Goal: Task Accomplishment & Management: Use online tool/utility

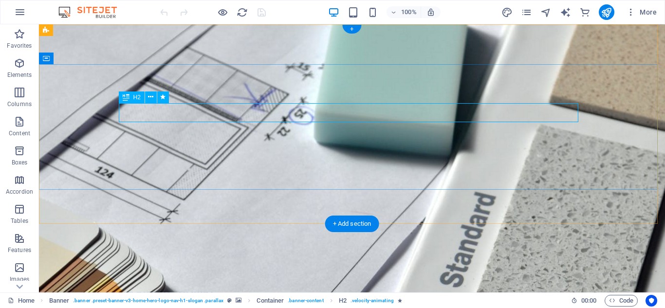
click at [152, 95] on icon at bounding box center [150, 97] width 5 height 10
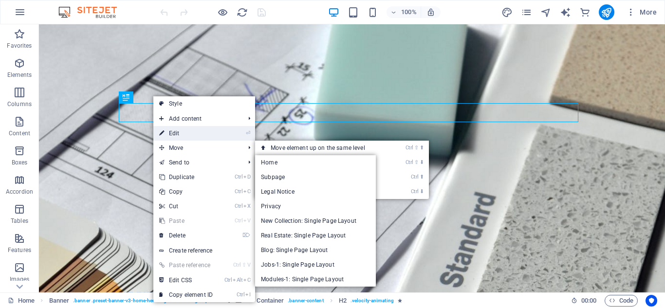
click at [200, 136] on link "⏎ Edit" at bounding box center [185, 133] width 65 height 15
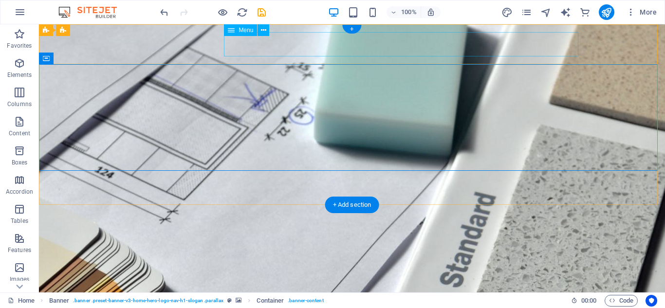
click at [290, 291] on nav "Home About Services Get Started Contact" at bounding box center [352, 303] width 460 height 24
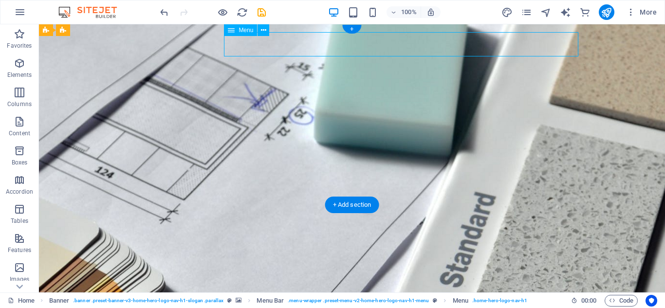
click at [290, 291] on nav "Home About Services Get Started Contact" at bounding box center [352, 303] width 460 height 24
select select
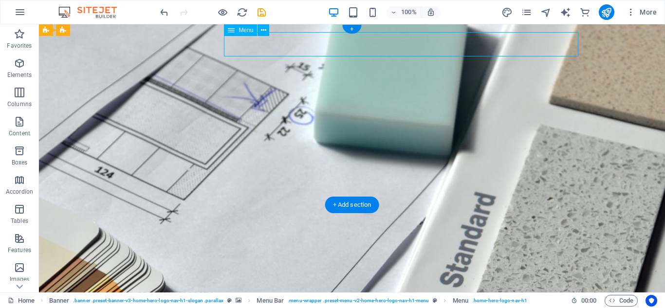
select select
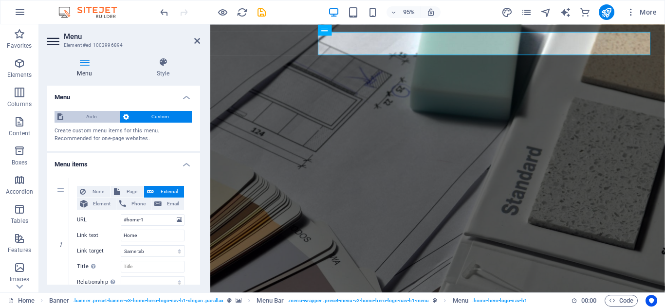
click at [99, 121] on span "Auto" at bounding box center [91, 117] width 51 height 12
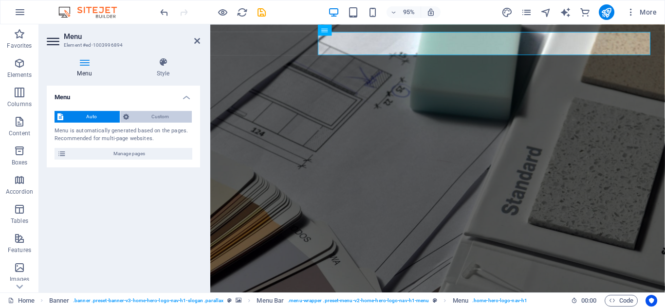
click at [135, 114] on span "Custom" at bounding box center [160, 117] width 57 height 12
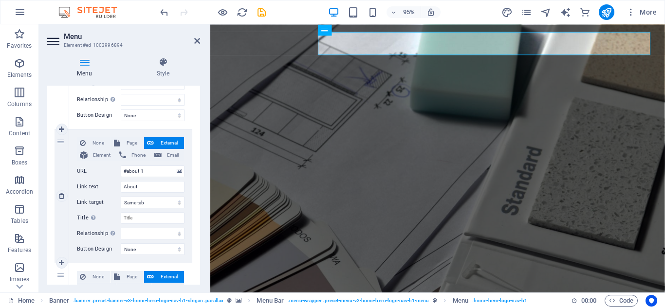
scroll to position [135, 0]
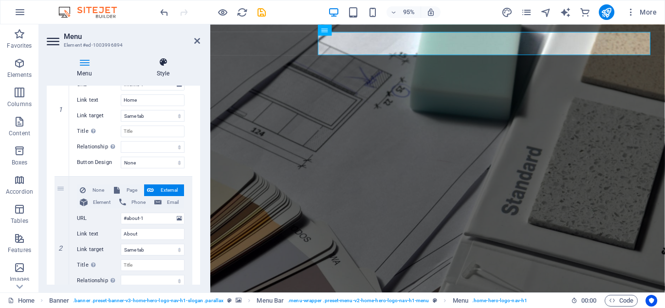
click at [162, 73] on h4 "Style" at bounding box center [163, 67] width 74 height 20
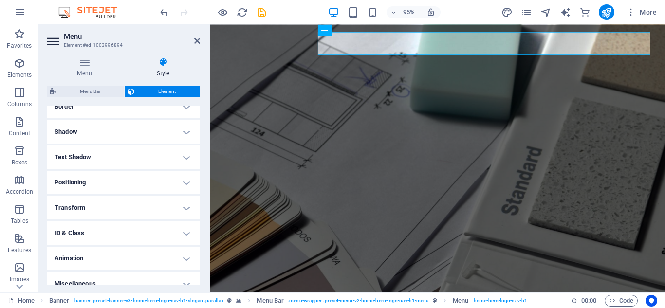
scroll to position [232, 0]
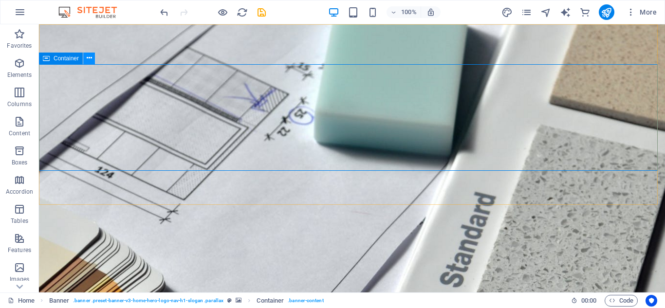
click at [86, 59] on button at bounding box center [89, 59] width 12 height 12
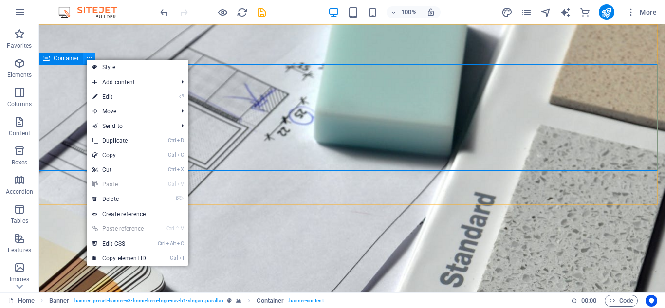
click at [86, 59] on button at bounding box center [89, 59] width 12 height 12
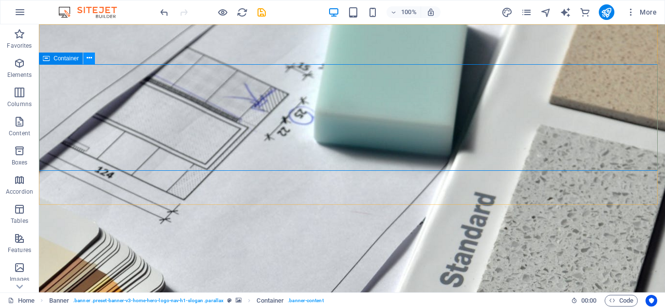
click at [87, 60] on icon at bounding box center [89, 58] width 5 height 10
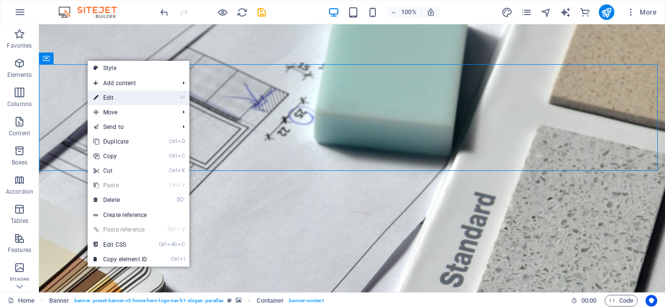
click at [143, 100] on link "⏎ Edit" at bounding box center [120, 98] width 65 height 15
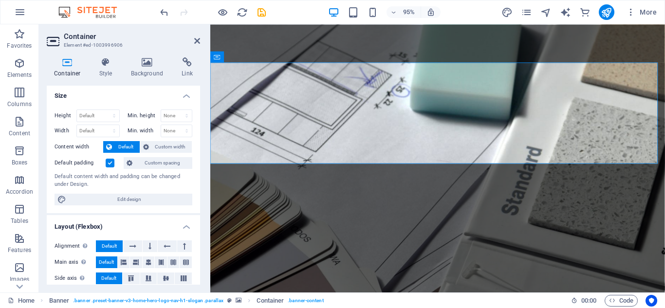
scroll to position [0, 0]
click at [198, 43] on icon at bounding box center [197, 41] width 6 height 8
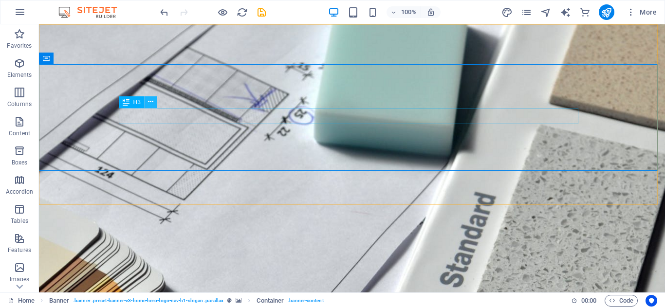
click at [151, 107] on icon at bounding box center [150, 102] width 5 height 10
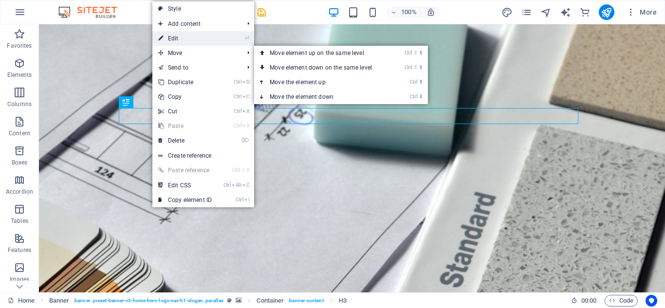
click at [184, 41] on link "⏎ Edit" at bounding box center [184, 38] width 65 height 15
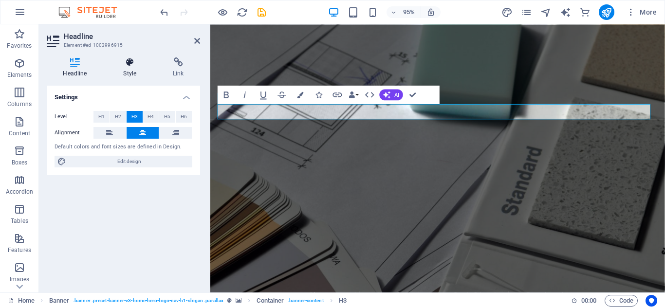
click at [129, 75] on h4 "Style" at bounding box center [132, 67] width 50 height 20
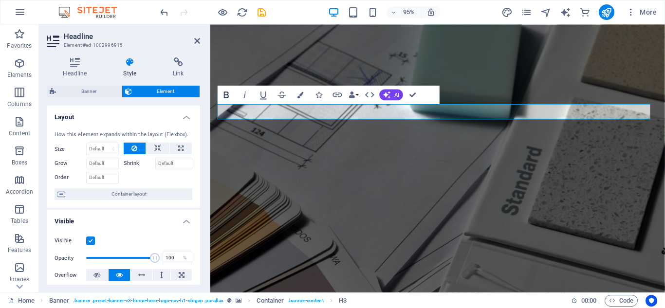
click at [227, 94] on icon "button" at bounding box center [226, 94] width 5 height 6
click at [111, 147] on select "Default auto px % 1/1 1/2 1/3 1/4 1/5 1/6 1/7 1/8 1/9 1/10" at bounding box center [103, 149] width 32 height 12
select select "1/5"
click at [103, 143] on select "Default auto px % 1/1 1/2 1/3 1/4 1/5 1/6 1/7 1/8 1/9 1/10" at bounding box center [103, 149] width 32 height 12
type input "20"
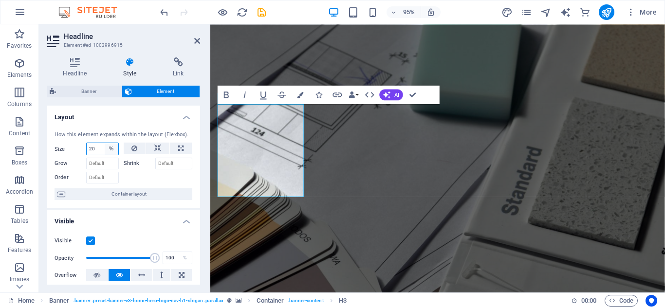
click at [111, 148] on select "Default auto px % 1/1 1/2 1/3 1/4 1/5 1/6 1/7 1/8 1/9 1/10" at bounding box center [112, 149] width 14 height 12
select select "1/2"
click at [105, 143] on select "Default auto px % 1/1 1/2 1/3 1/4 1/5 1/6 1/7 1/8 1/9 1/10" at bounding box center [112, 149] width 14 height 12
type input "50"
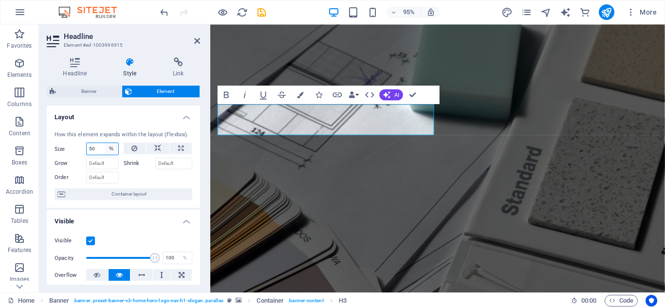
click at [110, 148] on select "Default auto px % 1/1 1/2 1/3 1/4 1/5 1/6 1/7 1/8 1/9 1/10" at bounding box center [112, 149] width 14 height 12
select select "auto"
click at [105, 143] on select "Default auto px % 1/1 1/2 1/3 1/4 1/5 1/6 1/7 1/8 1/9 1/10" at bounding box center [112, 149] width 14 height 12
select select "DISABLED_OPTION_VALUE"
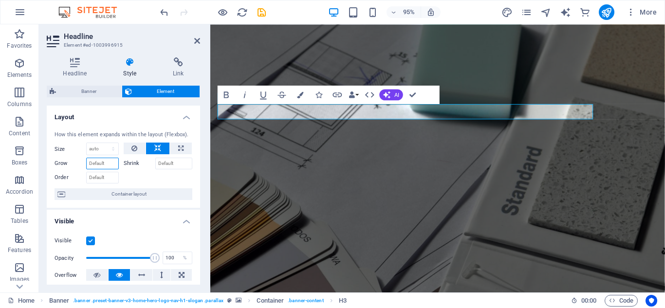
click at [112, 163] on input "Grow" at bounding box center [102, 164] width 33 height 12
click at [104, 162] on input "Grow" at bounding box center [102, 164] width 33 height 12
click at [110, 163] on input "Grow" at bounding box center [102, 164] width 33 height 12
click at [151, 161] on label "Shrink" at bounding box center [140, 164] width 32 height 12
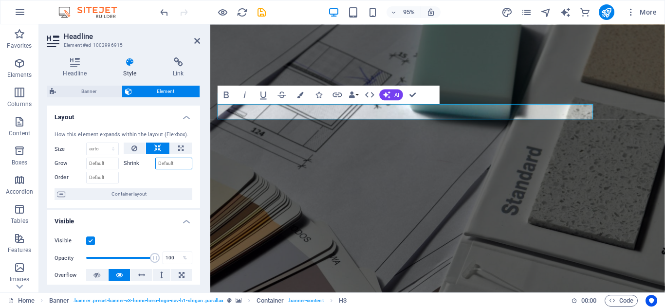
click at [155, 161] on input "Shrink" at bounding box center [173, 164] width 37 height 12
click at [183, 146] on button at bounding box center [181, 149] width 22 height 12
type input "100"
select select "%"
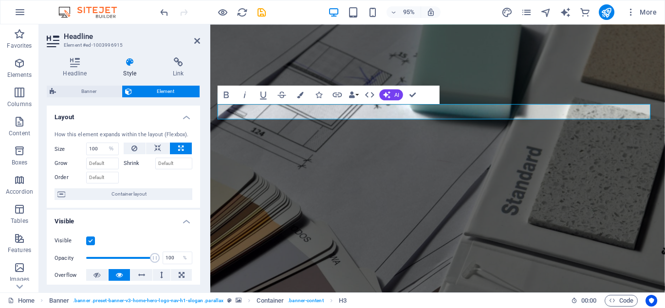
click at [183, 146] on button at bounding box center [181, 149] width 22 height 12
click at [97, 166] on input "Grow" at bounding box center [102, 164] width 33 height 12
type input "20"
click at [115, 194] on span "Container layout" at bounding box center [128, 194] width 121 height 12
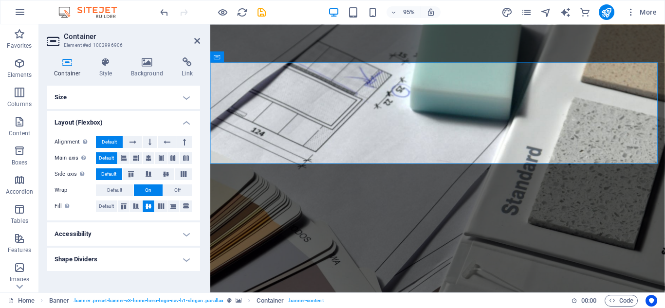
click at [153, 102] on h4 "Size" at bounding box center [123, 97] width 153 height 23
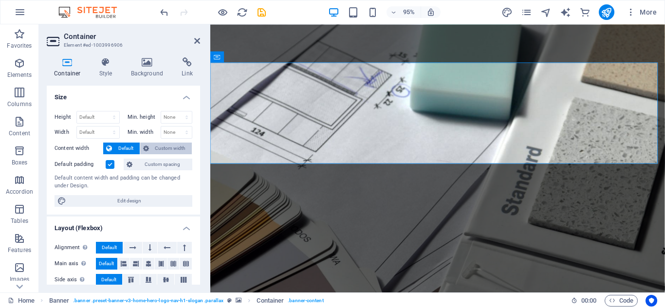
click at [165, 147] on span "Custom width" at bounding box center [170, 149] width 37 height 12
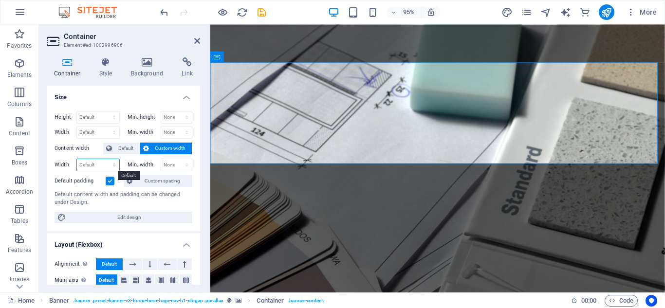
click at [113, 162] on select "Default px rem % em vh vw" at bounding box center [98, 165] width 42 height 12
select select "%"
click at [104, 159] on select "Default px rem % em vh vw" at bounding box center [98, 165] width 42 height 12
type input "100"
click at [182, 164] on select "None px rem % vh vw" at bounding box center [176, 165] width 31 height 12
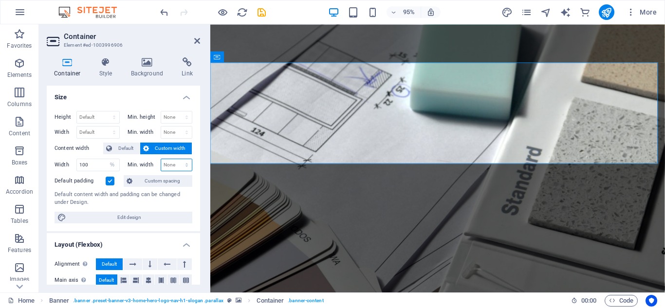
select select "%"
click at [176, 159] on select "None px rem % vh vw" at bounding box center [176, 165] width 31 height 12
type input "100"
click at [198, 37] on h2 "Container" at bounding box center [132, 36] width 136 height 9
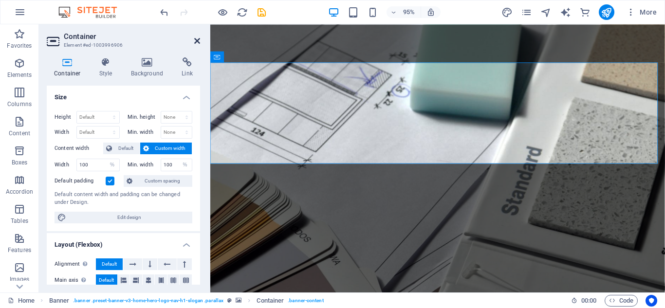
click at [196, 40] on icon at bounding box center [197, 41] width 6 height 8
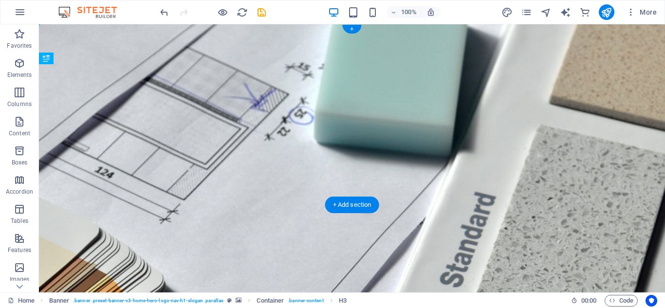
drag, startPoint x: 95, startPoint y: 111, endPoint x: 95, endPoint y: 106, distance: 5.4
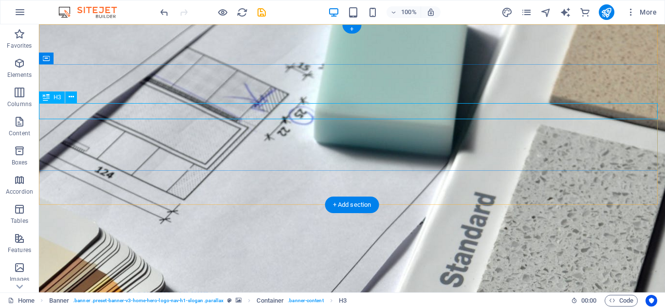
click at [69, 95] on icon at bounding box center [71, 97] width 5 height 10
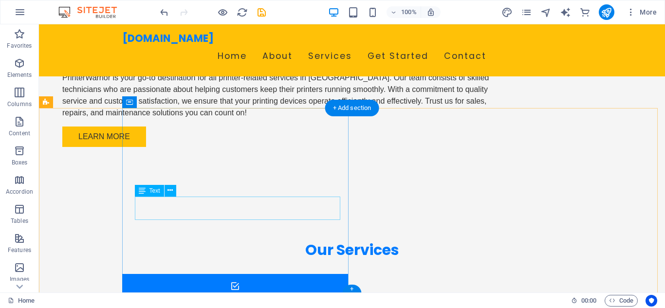
scroll to position [718, 0]
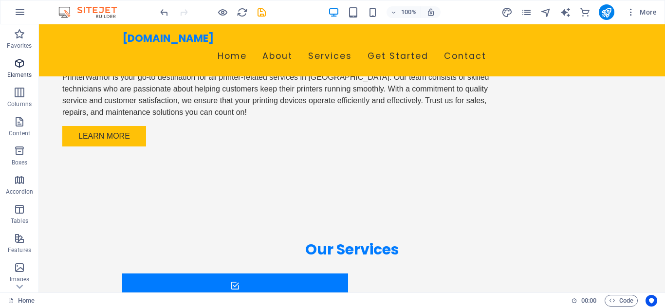
click at [12, 66] on span "Elements" at bounding box center [19, 68] width 39 height 23
click at [20, 65] on icon "button" at bounding box center [20, 63] width 12 height 12
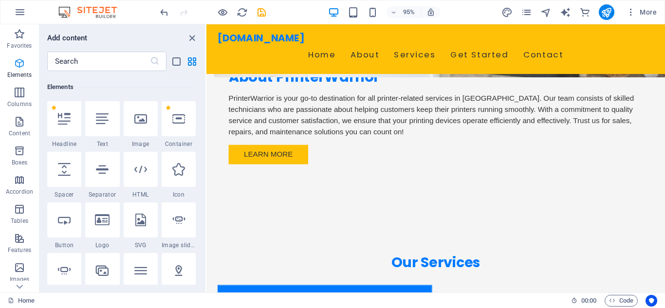
scroll to position [104, 0]
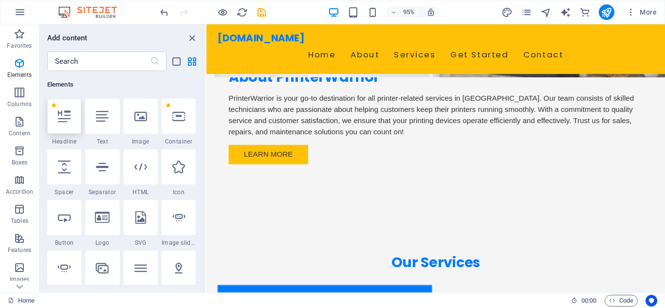
click at [63, 116] on icon at bounding box center [64, 116] width 13 height 13
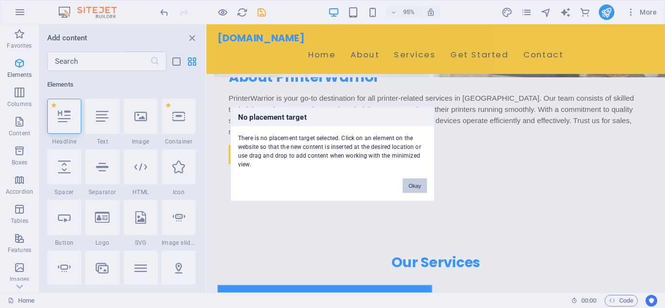
click at [413, 185] on button "Okay" at bounding box center [415, 185] width 24 height 15
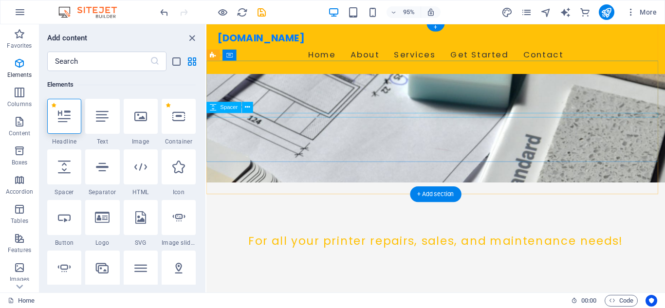
scroll to position [0, 0]
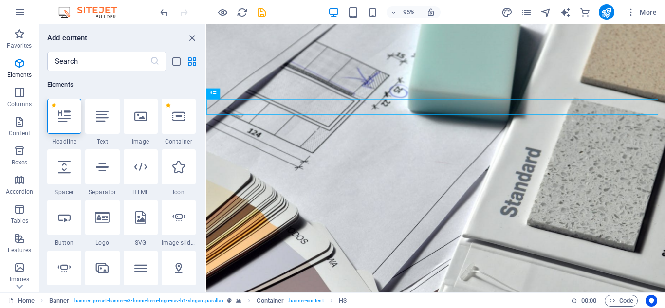
click at [74, 131] on div at bounding box center [64, 116] width 34 height 35
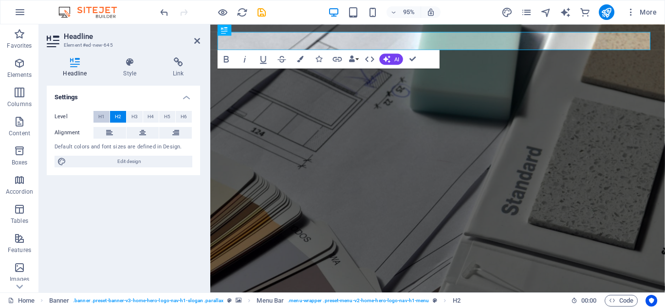
click at [100, 115] on span "H1" at bounding box center [101, 117] width 6 height 12
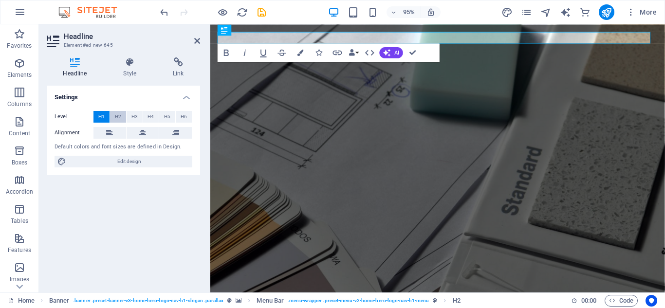
click at [122, 115] on button "H2" at bounding box center [118, 117] width 16 height 12
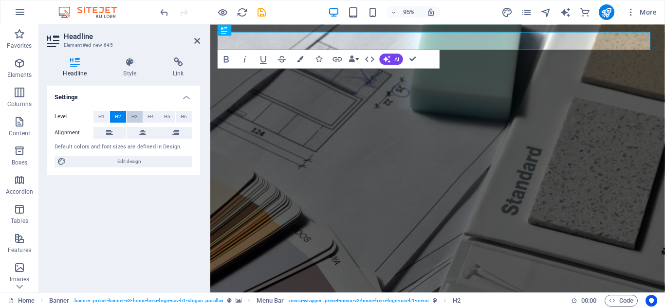
click at [135, 115] on span "H3" at bounding box center [134, 117] width 6 height 12
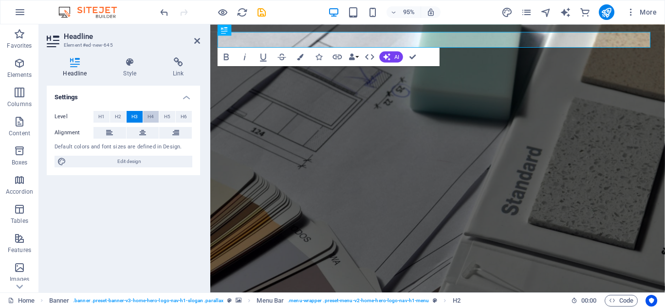
click at [151, 118] on span "H4" at bounding box center [151, 117] width 6 height 12
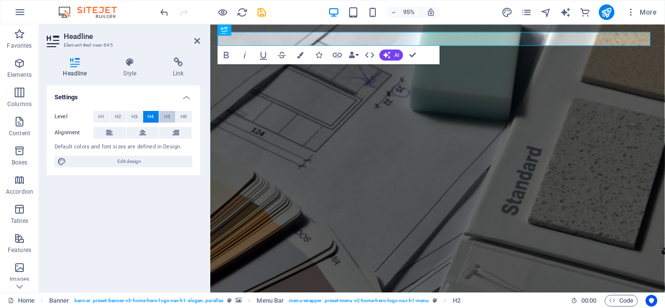
click at [164, 116] on span "H5" at bounding box center [167, 117] width 6 height 12
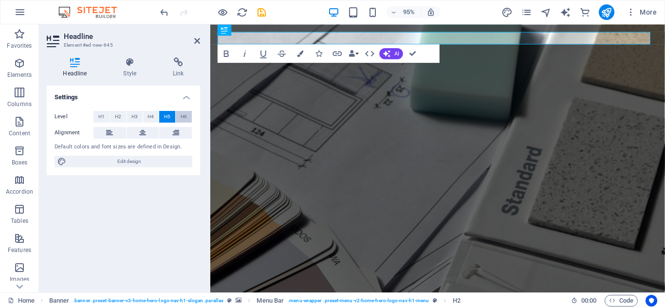
click at [179, 114] on button "H6" at bounding box center [184, 117] width 16 height 12
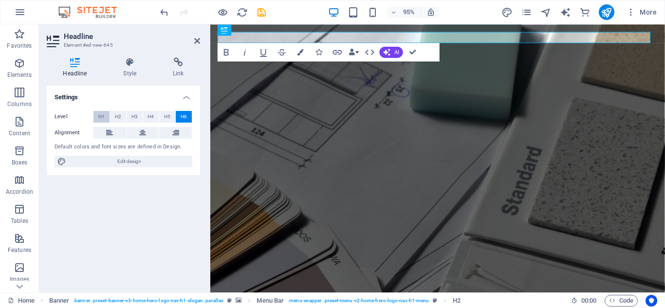
click at [104, 116] on span "H1" at bounding box center [101, 117] width 6 height 12
click at [195, 40] on icon at bounding box center [197, 41] width 6 height 8
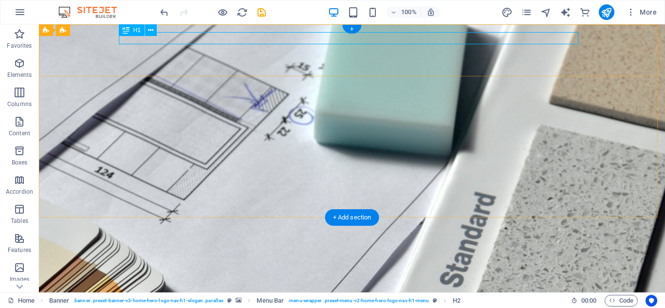
click at [192, 282] on div "New headline" at bounding box center [352, 288] width 460 height 12
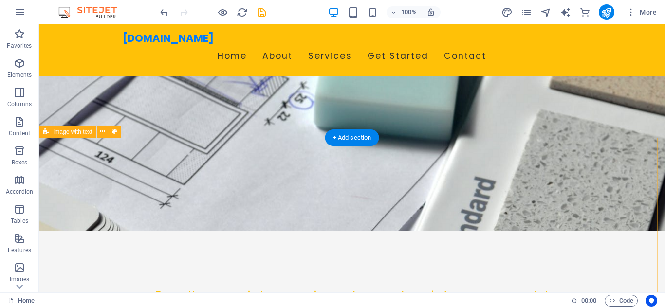
scroll to position [58, 0]
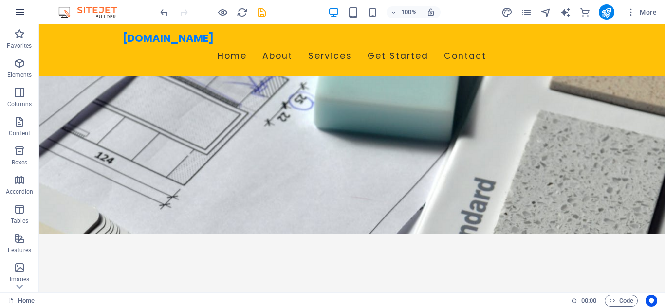
click at [16, 10] on icon "button" at bounding box center [20, 12] width 12 height 12
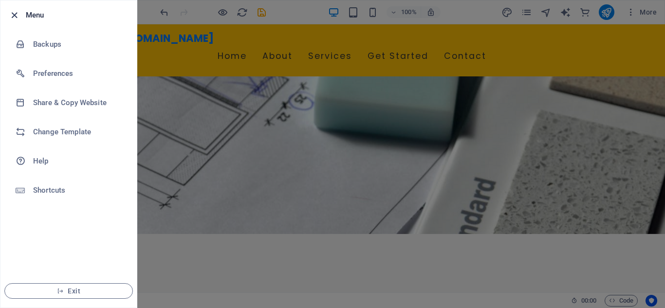
click at [17, 15] on icon "button" at bounding box center [14, 15] width 11 height 11
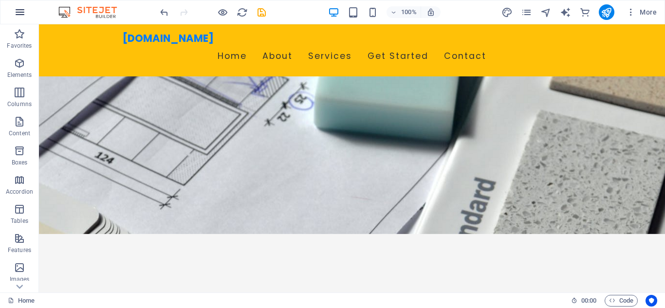
click at [20, 10] on icon "button" at bounding box center [20, 12] width 12 height 12
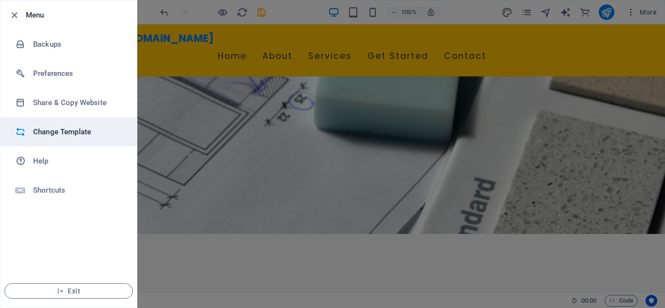
click at [47, 130] on h6 "Change Template" at bounding box center [78, 132] width 90 height 12
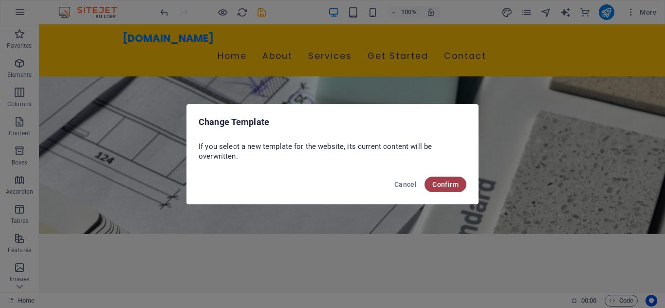
click at [449, 179] on button "Confirm" at bounding box center [446, 185] width 42 height 16
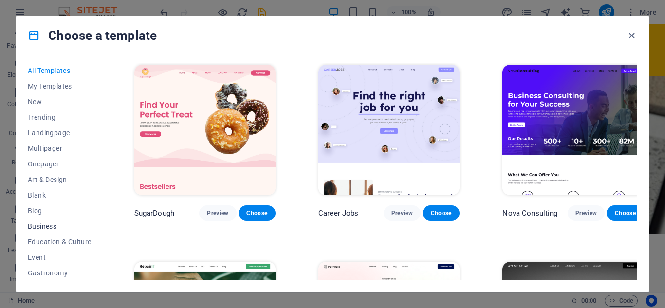
click at [40, 222] on span "Business" at bounding box center [60, 226] width 64 height 8
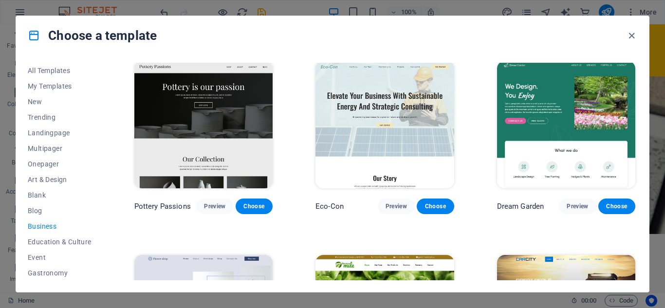
scroll to position [0, 0]
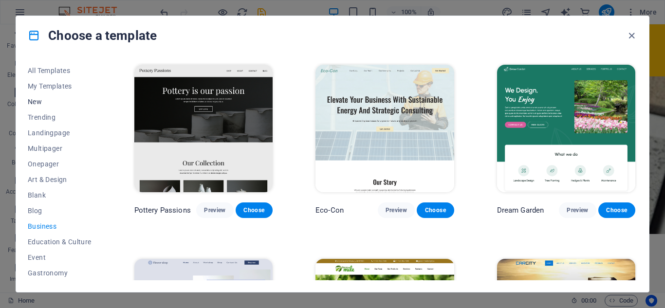
click at [35, 101] on span "New" at bounding box center [60, 102] width 64 height 8
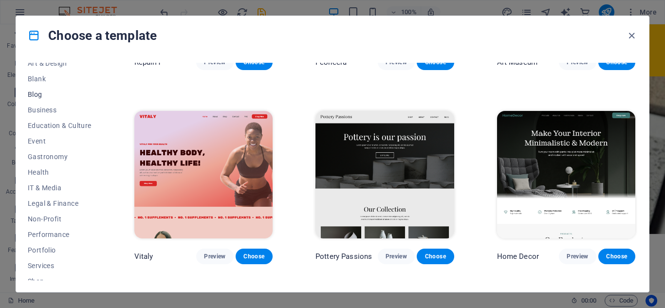
scroll to position [88, 0]
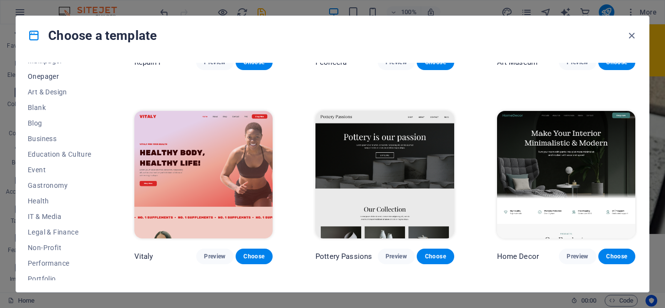
click at [51, 75] on span "Onepager" at bounding box center [60, 77] width 64 height 8
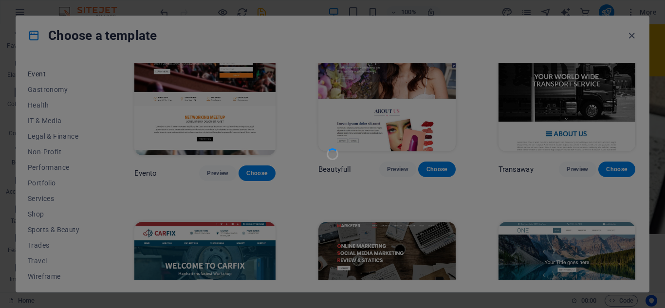
scroll to position [187, 0]
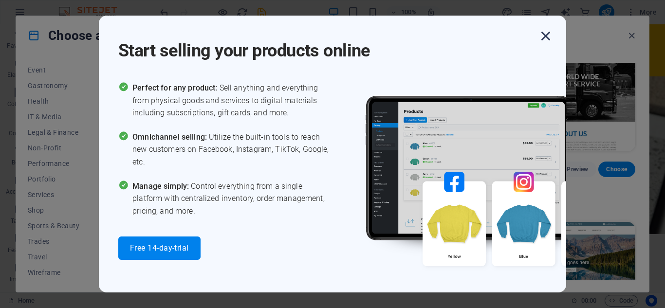
click at [542, 38] on icon "button" at bounding box center [546, 36] width 18 height 18
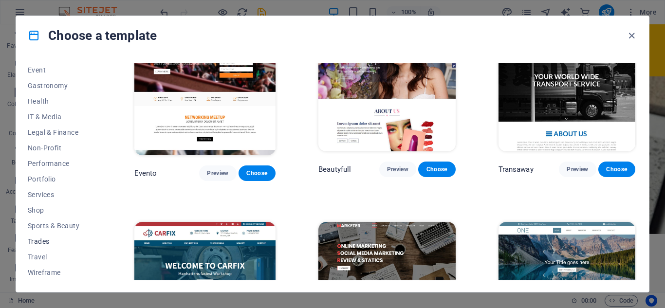
click at [42, 239] on span "Trades" at bounding box center [60, 242] width 64 height 8
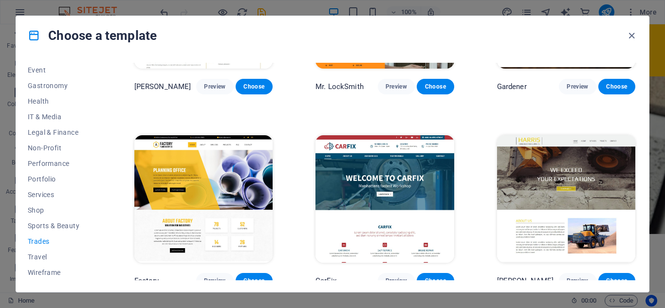
scroll to position [323, 0]
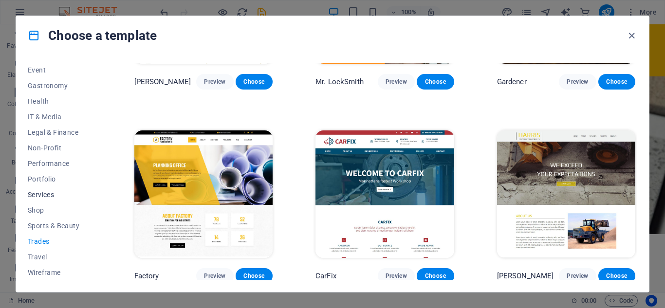
click at [43, 194] on span "Services" at bounding box center [60, 195] width 64 height 8
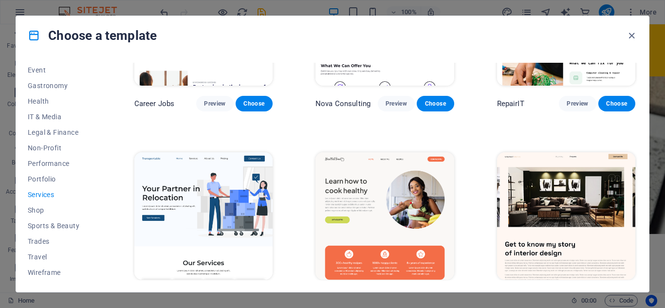
scroll to position [138, 0]
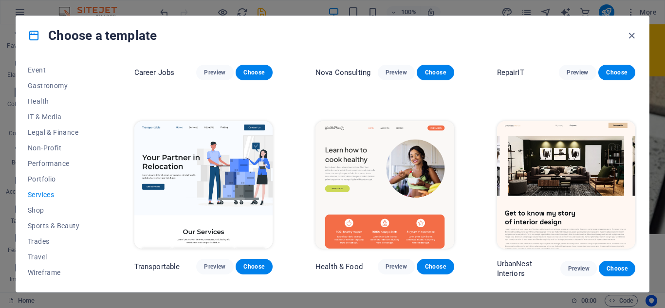
click at [208, 214] on img at bounding box center [203, 185] width 138 height 128
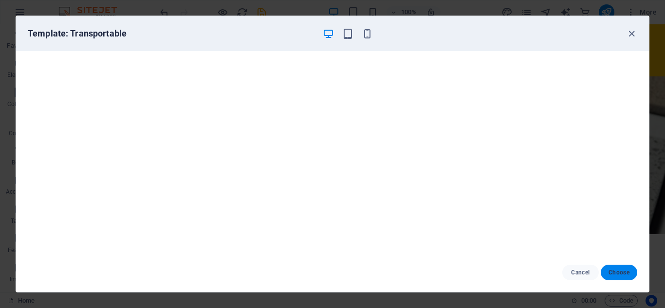
click at [624, 275] on span "Choose" at bounding box center [619, 273] width 21 height 8
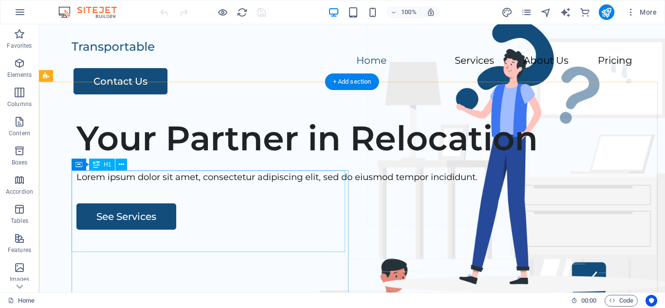
click at [216, 159] on div "Your Partner in Relocation" at bounding box center [364, 138] width 576 height 41
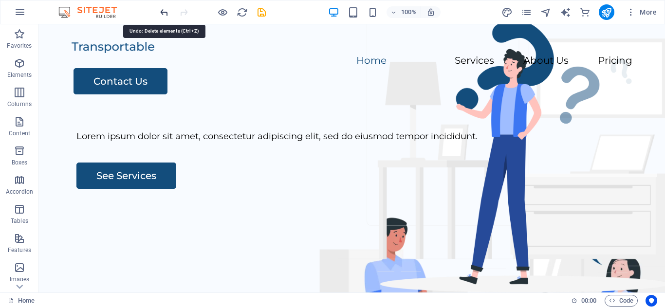
click at [166, 8] on icon "undo" at bounding box center [164, 12] width 11 height 11
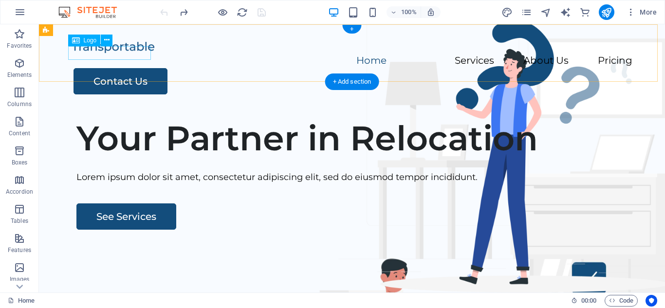
click at [129, 54] on div at bounding box center [352, 47] width 561 height 14
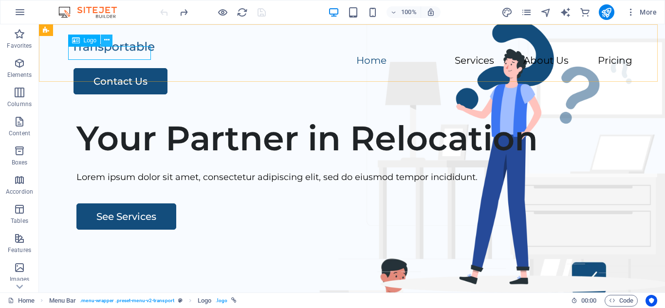
click at [109, 43] on icon at bounding box center [106, 40] width 5 height 10
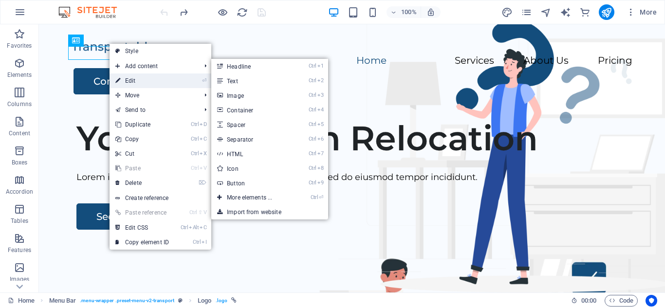
click at [126, 78] on link "⏎ Edit" at bounding box center [142, 81] width 65 height 15
select select "px"
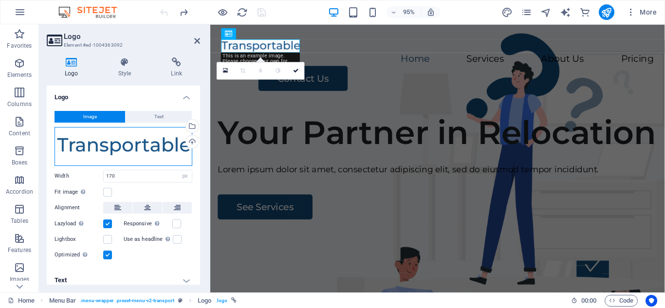
click at [142, 145] on div "Drag files here, click to choose files or select files from Files or our free s…" at bounding box center [124, 146] width 138 height 39
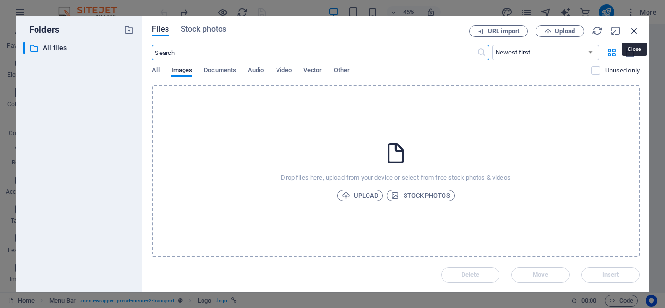
click at [634, 32] on icon "button" at bounding box center [634, 30] width 11 height 11
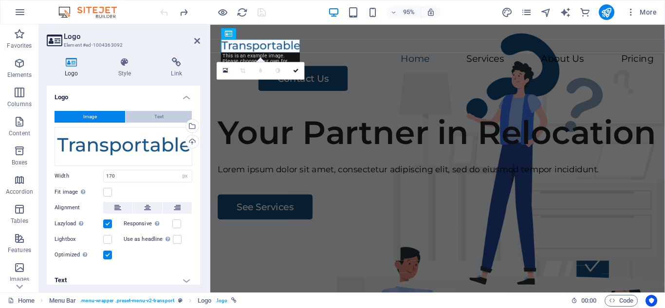
click at [146, 119] on button "Text" at bounding box center [159, 117] width 66 height 12
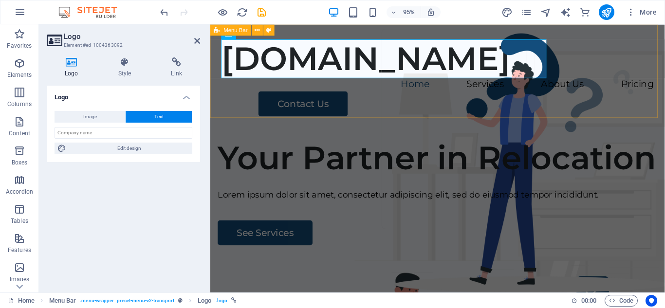
drag, startPoint x: 234, startPoint y: 37, endPoint x: 226, endPoint y: 37, distance: 7.3
click at [226, 37] on div "Logo" at bounding box center [229, 33] width 15 height 11
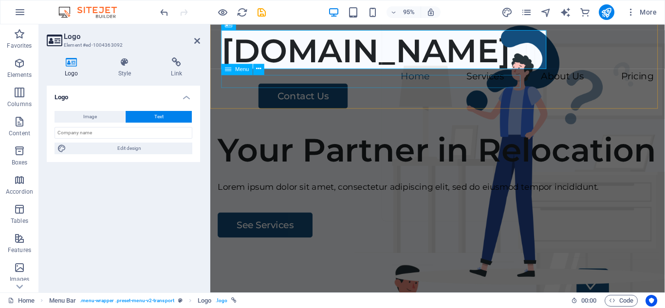
scroll to position [10, 0]
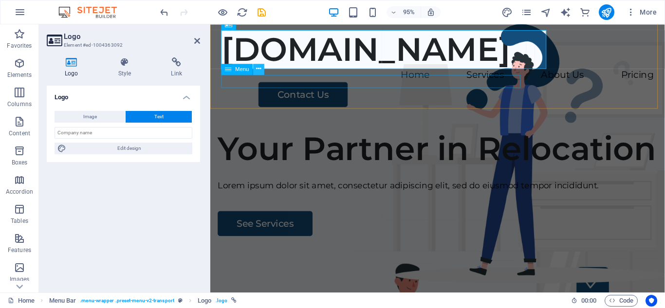
click at [258, 69] on icon at bounding box center [259, 69] width 5 height 10
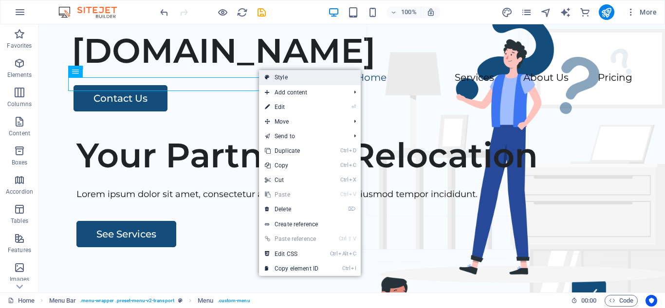
click at [297, 82] on link "Style" at bounding box center [310, 77] width 102 height 15
select select "rem"
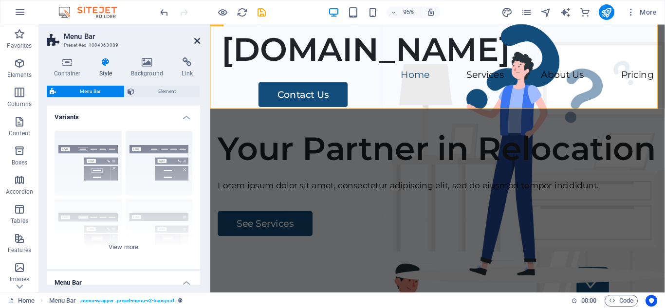
click at [197, 37] on icon at bounding box center [197, 41] width 6 height 8
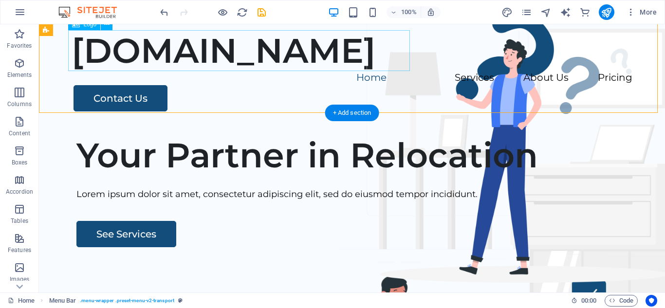
click at [409, 48] on div "[DOMAIN_NAME]" at bounding box center [352, 50] width 561 height 41
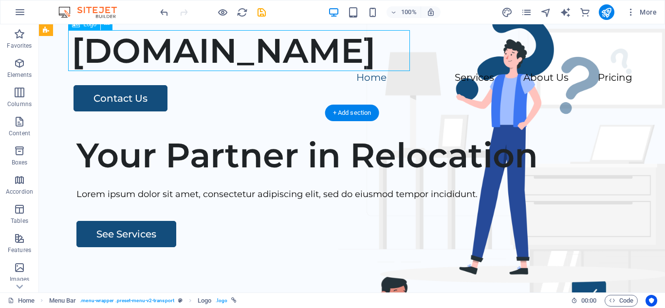
click at [394, 55] on div "[DOMAIN_NAME]" at bounding box center [352, 50] width 561 height 41
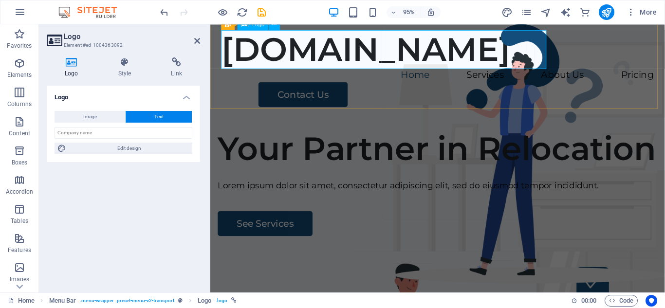
drag, startPoint x: 562, startPoint y: 50, endPoint x: 516, endPoint y: 50, distance: 46.7
click at [516, 50] on div "[DOMAIN_NAME]" at bounding box center [449, 50] width 455 height 41
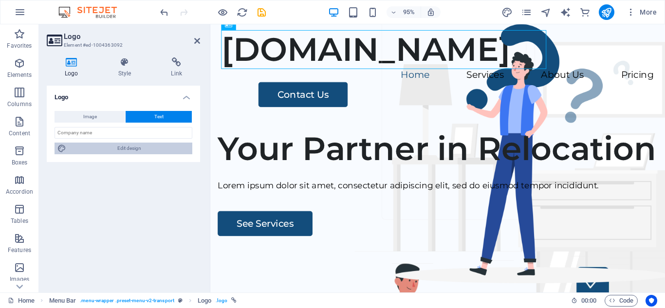
click at [121, 143] on span "Edit design" at bounding box center [129, 149] width 120 height 12
select select "px"
select select "600"
select select "px"
select select "rem"
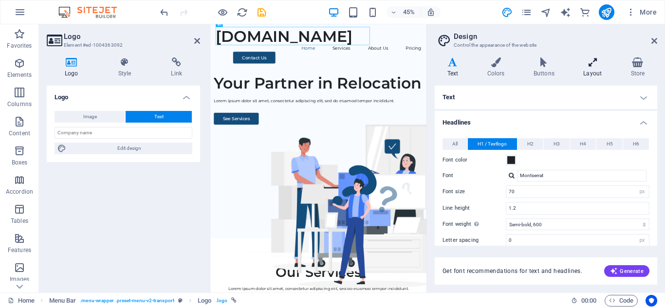
click at [594, 69] on h4 "Layout" at bounding box center [594, 67] width 47 height 20
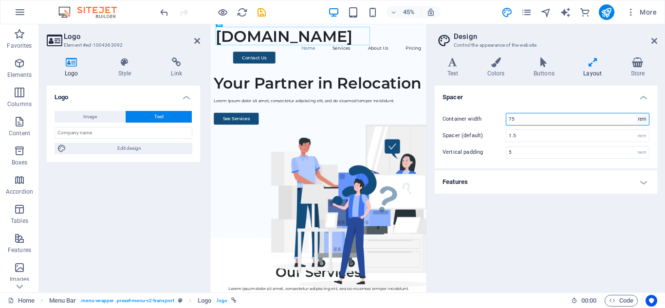
click at [640, 120] on select "rem px" at bounding box center [642, 119] width 14 height 12
click at [642, 120] on select "rem px" at bounding box center [642, 119] width 14 height 12
click at [593, 117] on input "75" at bounding box center [577, 119] width 143 height 12
type input "7"
type input "50"
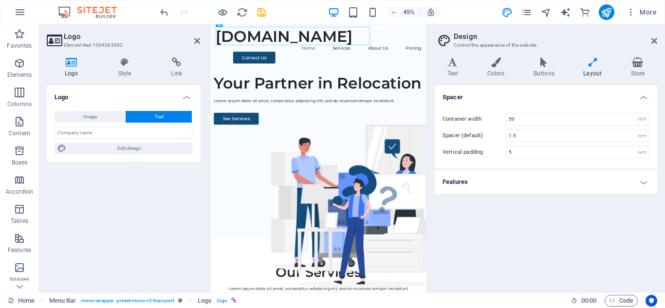
click at [606, 184] on h4 "Features" at bounding box center [546, 181] width 222 height 23
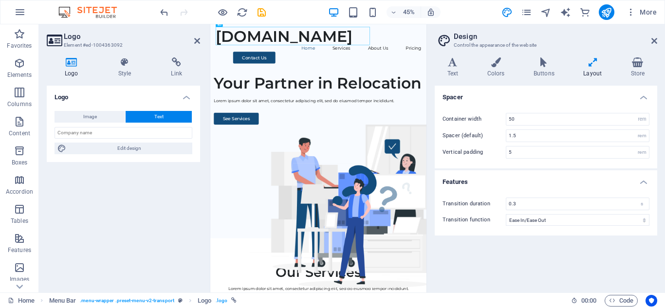
click at [606, 184] on h4 "Features" at bounding box center [546, 179] width 222 height 18
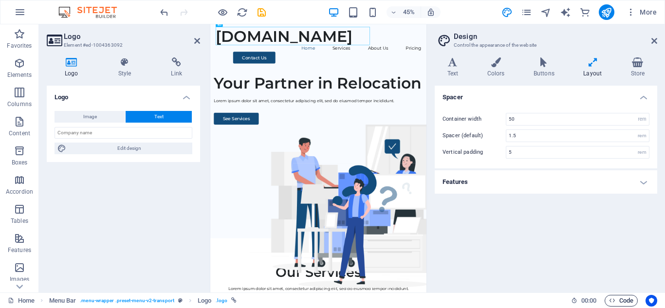
click at [611, 300] on icon "button" at bounding box center [612, 300] width 6 height 6
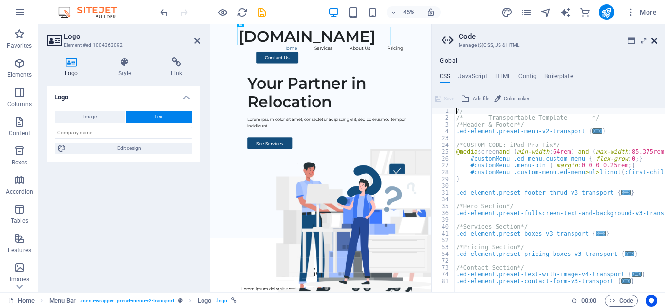
click at [652, 39] on icon at bounding box center [654, 41] width 6 height 8
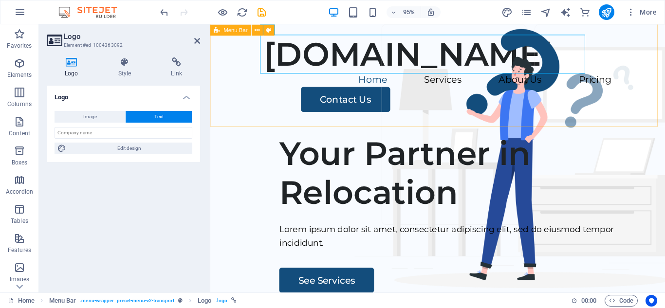
scroll to position [0, 0]
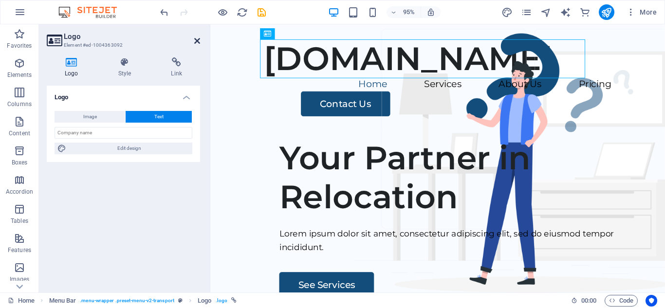
click at [196, 40] on icon at bounding box center [197, 41] width 6 height 8
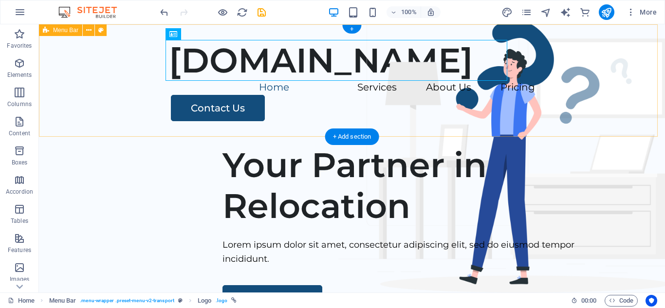
click at [477, 126] on div "printerwarrior.co.za Menu Home Services About Us Pricing Contact Us" at bounding box center [352, 80] width 626 height 112
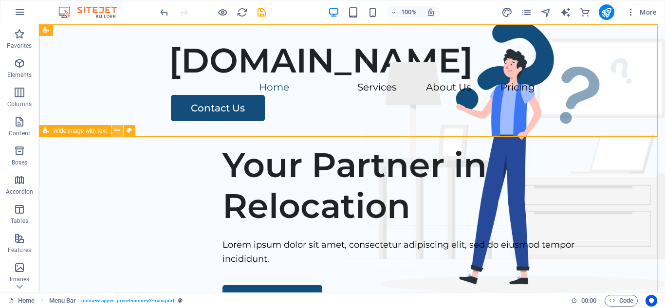
click at [120, 132] on icon at bounding box center [116, 131] width 5 height 10
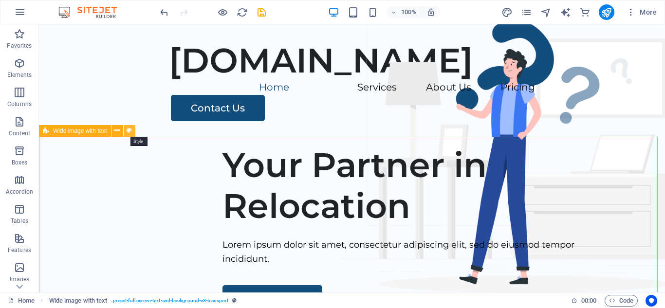
click at [130, 132] on icon at bounding box center [129, 131] width 5 height 10
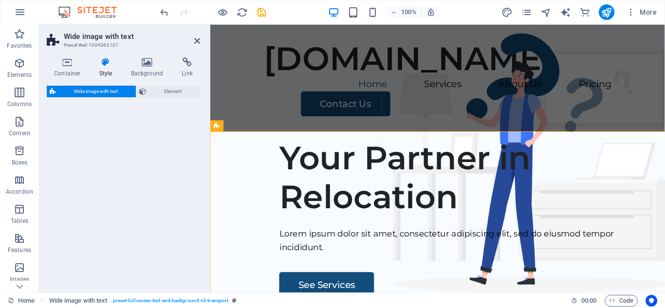
select select "%"
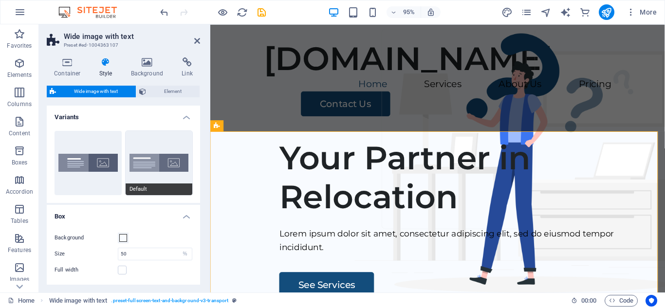
click at [128, 182] on button "Default" at bounding box center [159, 163] width 67 height 64
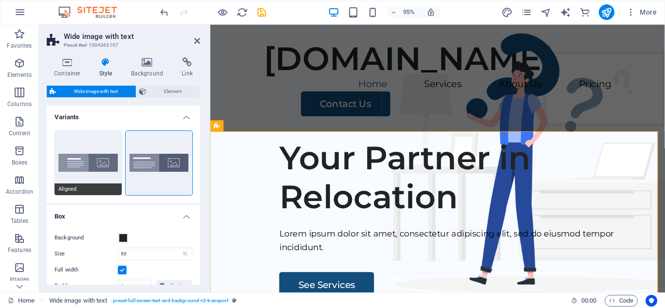
click at [74, 167] on button "Aligned" at bounding box center [88, 163] width 67 height 64
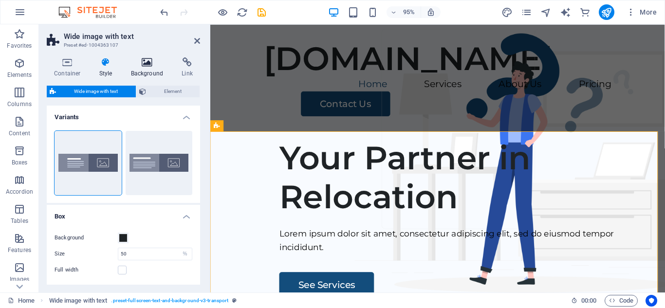
click at [143, 70] on h4 "Background" at bounding box center [149, 67] width 51 height 20
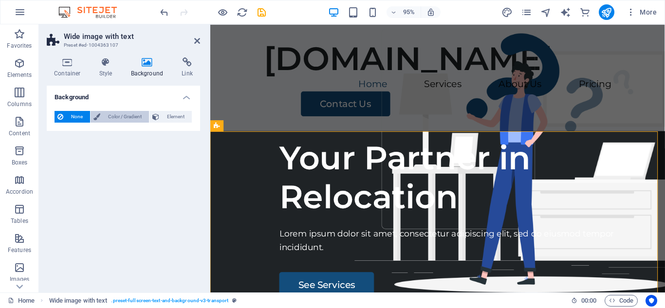
click at [115, 119] on span "Color / Gradient" at bounding box center [124, 117] width 43 height 12
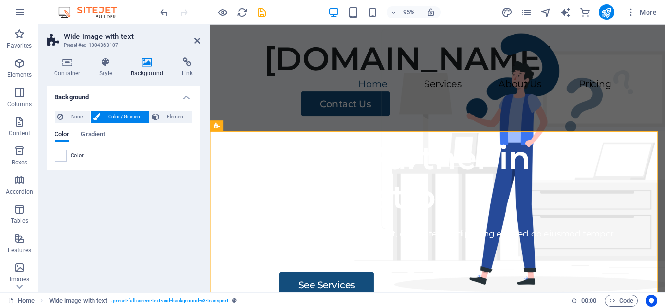
click at [60, 158] on span at bounding box center [60, 155] width 11 height 11
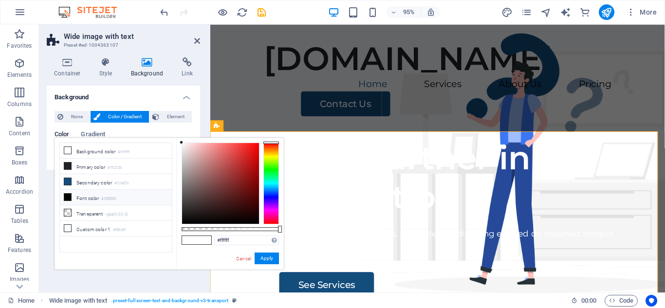
click at [270, 146] on div at bounding box center [271, 184] width 16 height 82
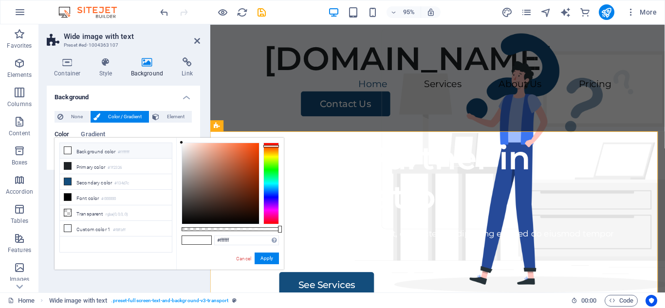
click at [273, 148] on div at bounding box center [271, 184] width 16 height 82
type input "#ef6a0c"
click at [255, 148] on div at bounding box center [220, 183] width 77 height 81
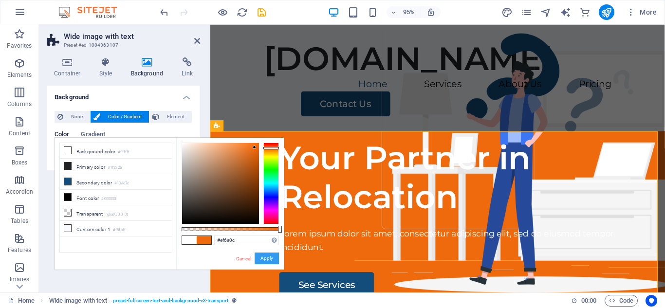
click at [268, 255] on button "Apply" at bounding box center [267, 259] width 24 height 12
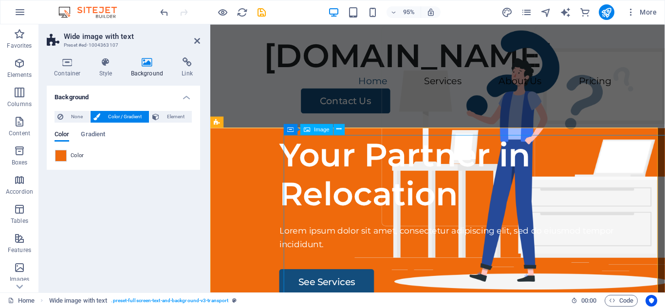
scroll to position [4, 0]
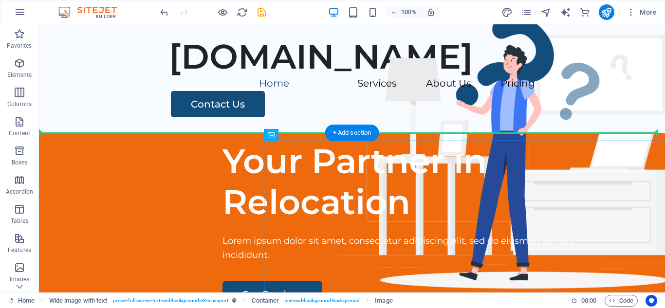
drag, startPoint x: 376, startPoint y: 188, endPoint x: 245, endPoint y: 158, distance: 134.4
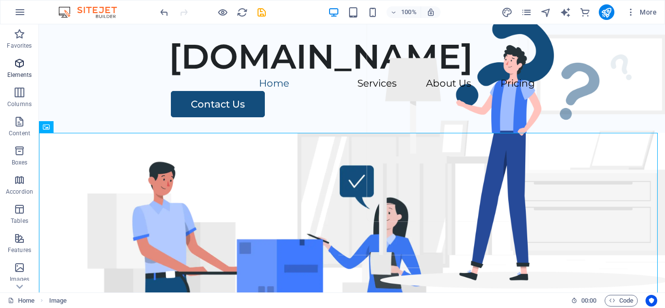
click at [26, 63] on span "Elements" at bounding box center [19, 68] width 39 height 23
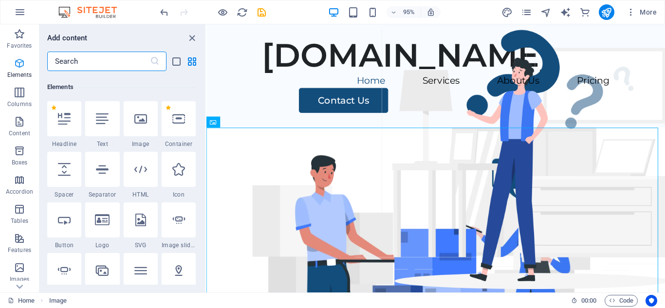
scroll to position [104, 0]
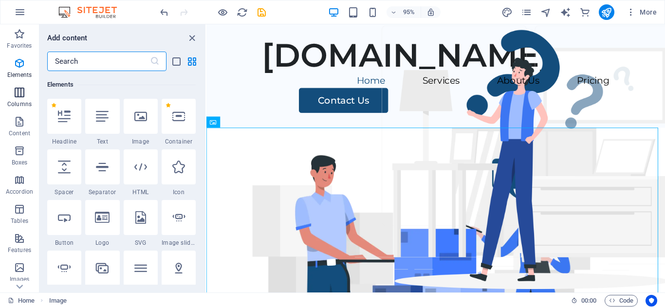
click at [19, 97] on icon "button" at bounding box center [20, 93] width 12 height 12
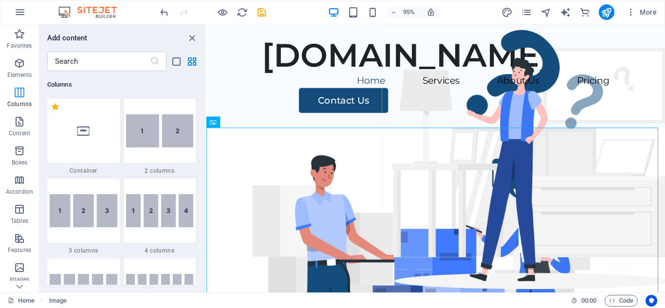
scroll to position [482, 0]
click at [20, 124] on icon "button" at bounding box center [20, 122] width 12 height 12
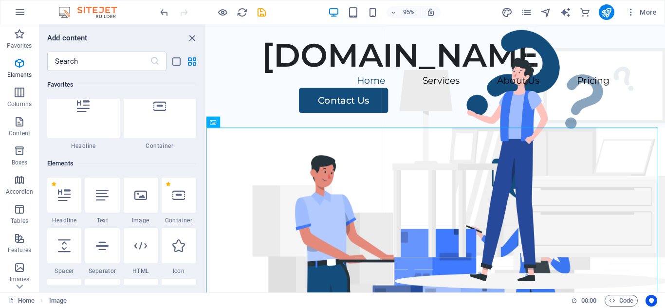
scroll to position [0, 0]
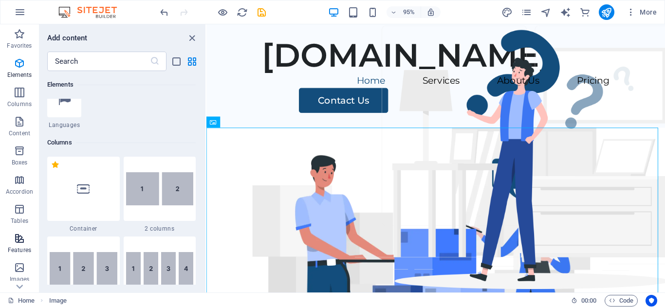
click at [17, 240] on icon "button" at bounding box center [20, 239] width 12 height 12
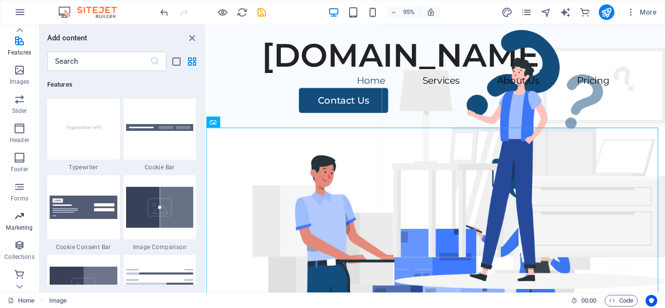
scroll to position [199, 0]
click at [22, 248] on icon "button" at bounding box center [20, 244] width 12 height 12
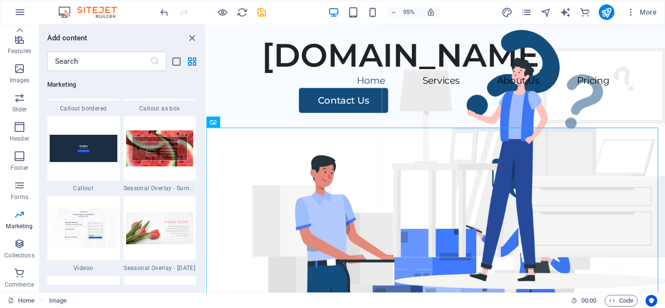
scroll to position [8049, 0]
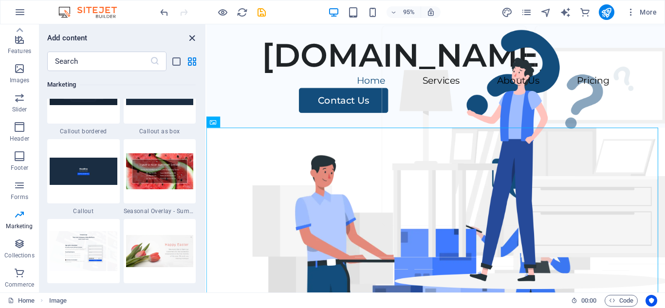
click at [193, 39] on icon "close panel" at bounding box center [191, 38] width 11 height 11
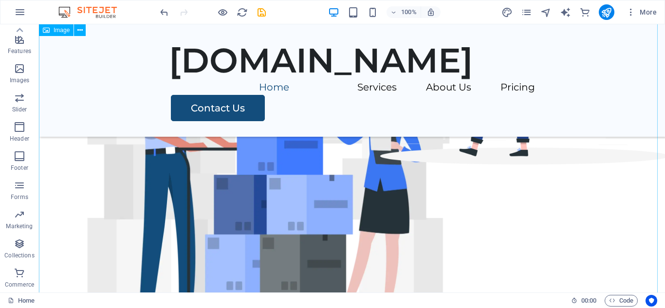
scroll to position [0, 0]
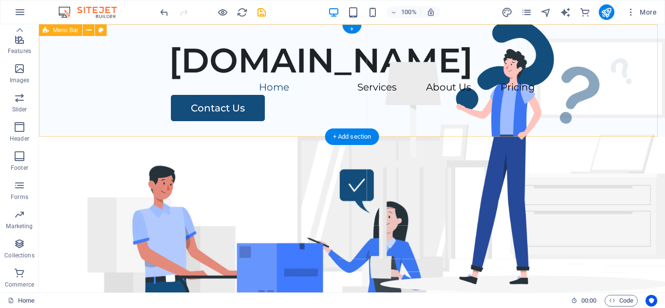
click at [468, 101] on div "printerwarrior.co.za Menu Home Services About Us Pricing Contact Us" at bounding box center [352, 80] width 626 height 112
click at [98, 46] on div "printerwarrior.co.za Menu Home Services About Us Pricing Contact Us" at bounding box center [352, 80] width 626 height 112
select select "rem"
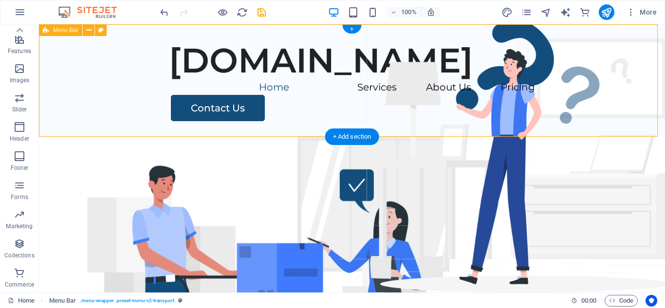
select select "rem"
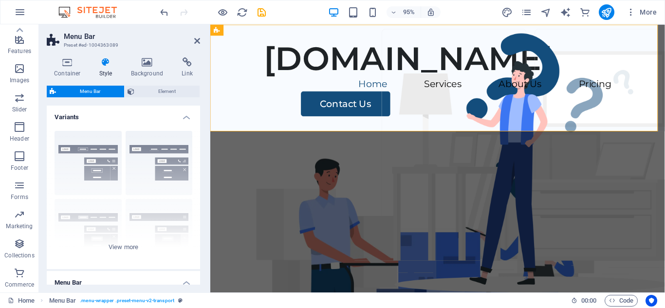
click at [107, 68] on h4 "Style" at bounding box center [108, 67] width 32 height 20
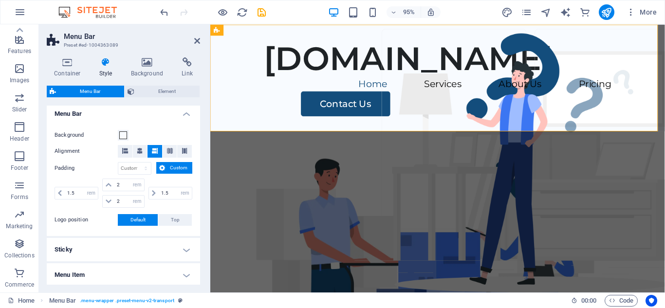
scroll to position [169, 0]
click at [122, 135] on span at bounding box center [123, 135] width 8 height 8
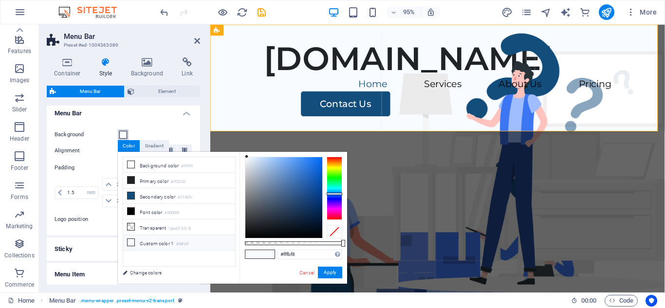
click at [340, 162] on div at bounding box center [335, 188] width 16 height 63
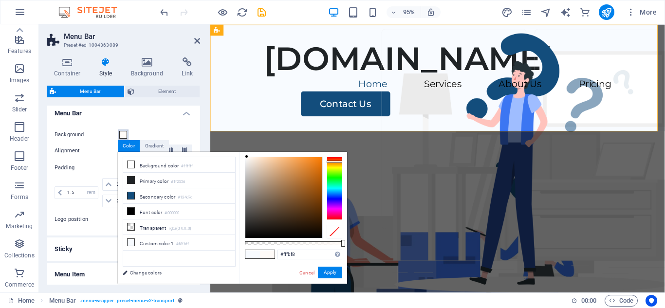
type input "#fa7e09"
click at [319, 158] on div at bounding box center [283, 197] width 77 height 81
click at [270, 250] on span at bounding box center [267, 254] width 15 height 8
click at [330, 277] on button "Apply" at bounding box center [330, 273] width 24 height 12
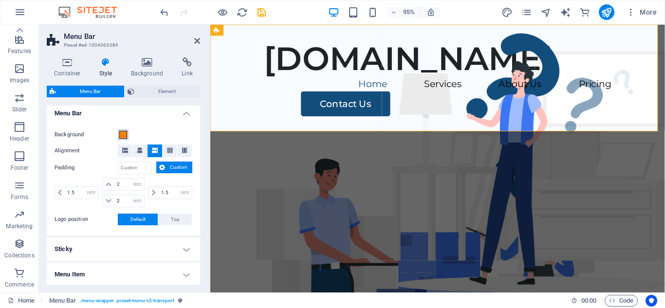
click at [123, 135] on span at bounding box center [123, 135] width 8 height 8
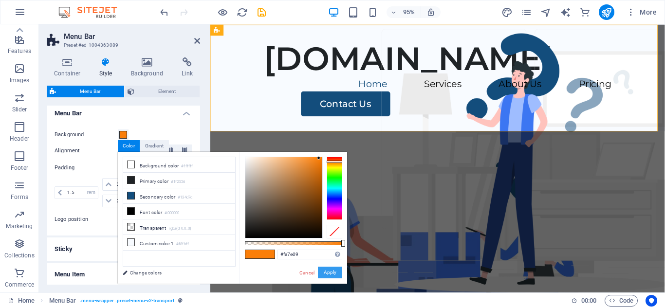
click at [329, 271] on button "Apply" at bounding box center [330, 273] width 24 height 12
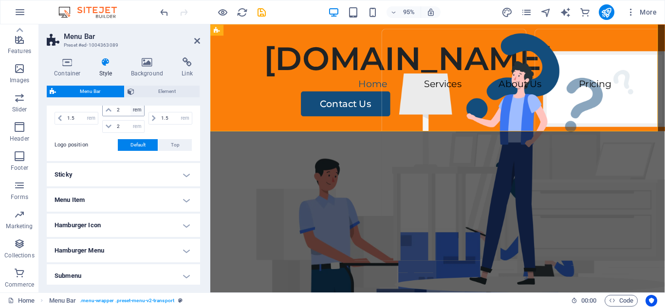
scroll to position [245, 0]
click at [155, 177] on h4 "Sticky" at bounding box center [123, 173] width 153 height 23
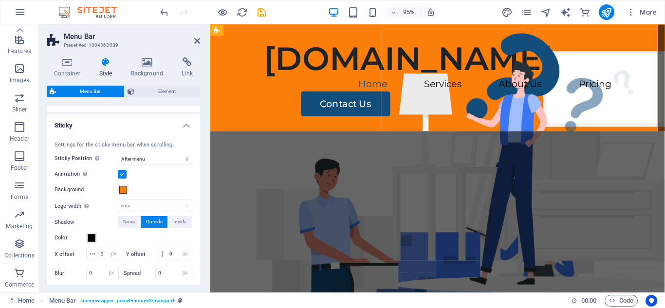
scroll to position [306, 0]
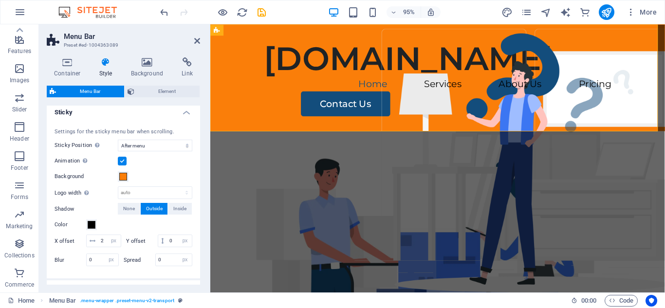
click at [126, 162] on label at bounding box center [122, 161] width 9 height 9
click at [0, 0] on input "Animation Sets a smooth transition when sticky menu appears" at bounding box center [0, 0] width 0 height 0
click at [200, 40] on icon at bounding box center [197, 41] width 6 height 8
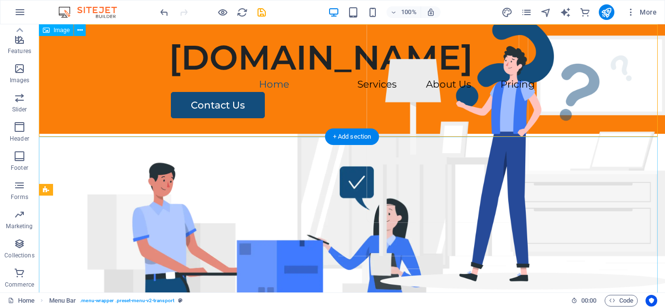
scroll to position [0, 0]
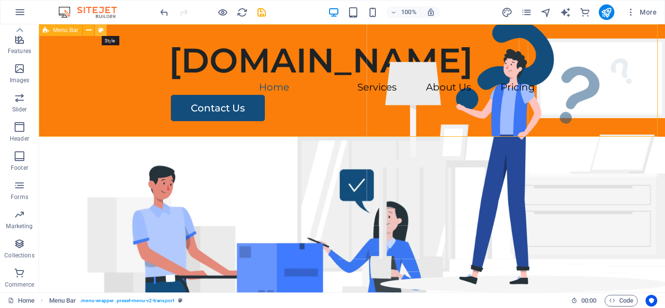
click at [100, 29] on icon at bounding box center [100, 30] width 5 height 10
select select "rem"
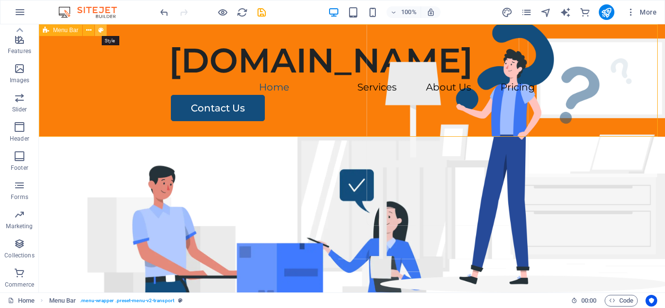
select select "sticky_menu"
select select "px"
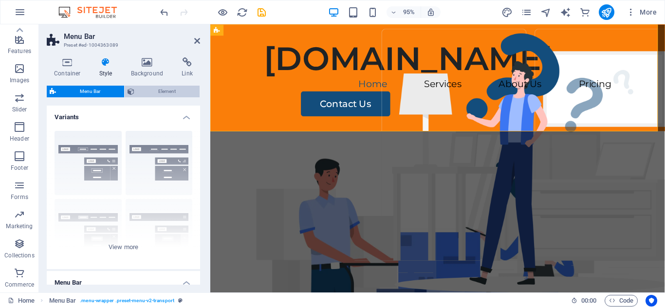
click at [154, 86] on span "Element" at bounding box center [166, 92] width 59 height 12
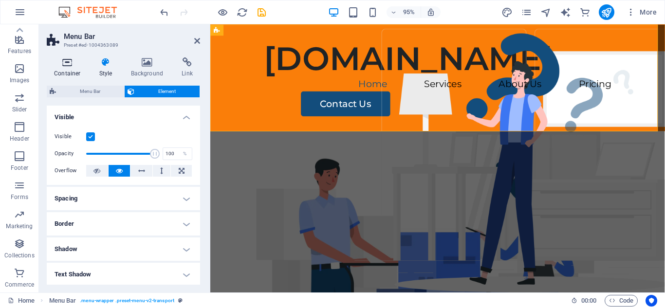
click at [68, 68] on h4 "Container" at bounding box center [69, 67] width 45 height 20
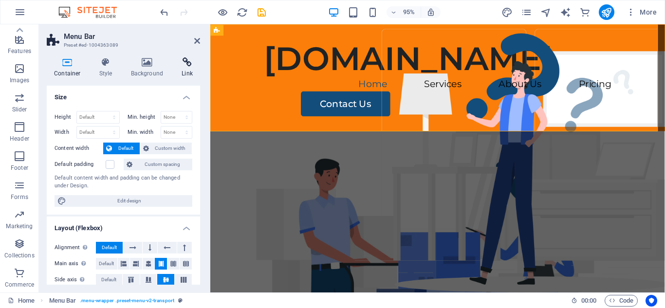
click at [183, 69] on h4 "Link" at bounding box center [187, 67] width 26 height 20
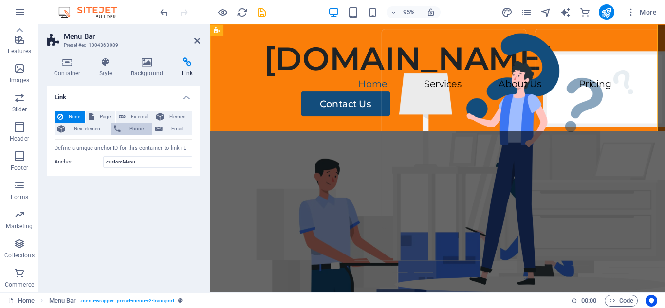
click at [138, 126] on span "Phone" at bounding box center [137, 129] width 26 height 12
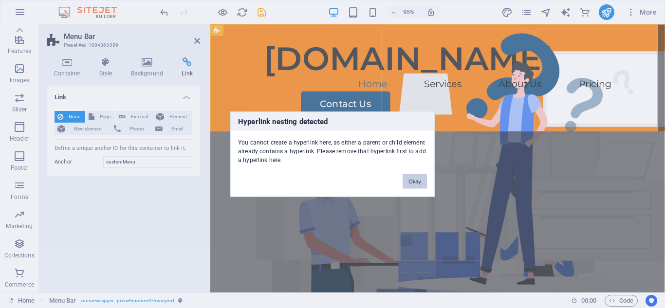
click at [418, 181] on button "Okay" at bounding box center [415, 181] width 24 height 15
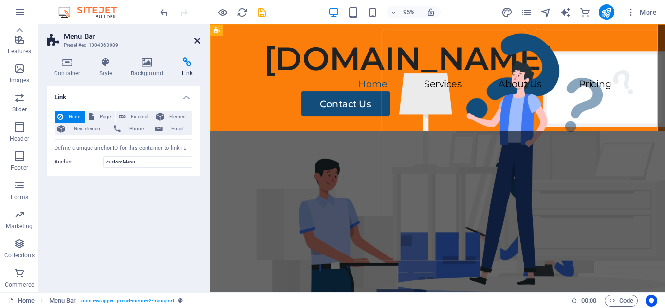
click at [196, 44] on icon at bounding box center [197, 41] width 6 height 8
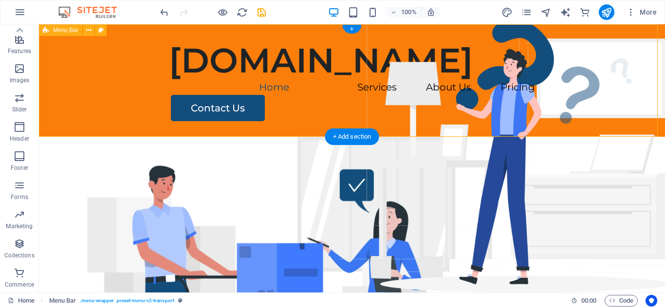
click at [120, 62] on div "printerwarrior.co.za Menu Home Services About Us Pricing Contact Us" at bounding box center [352, 80] width 626 height 112
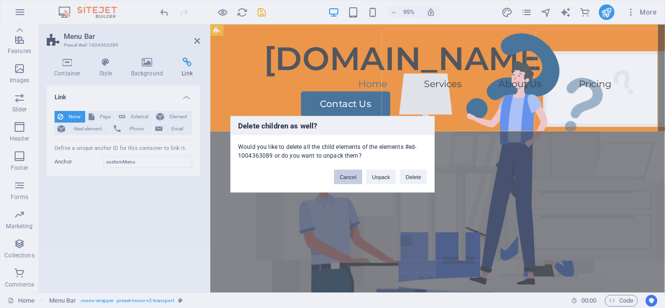
click at [354, 182] on button "Cancel" at bounding box center [348, 176] width 28 height 15
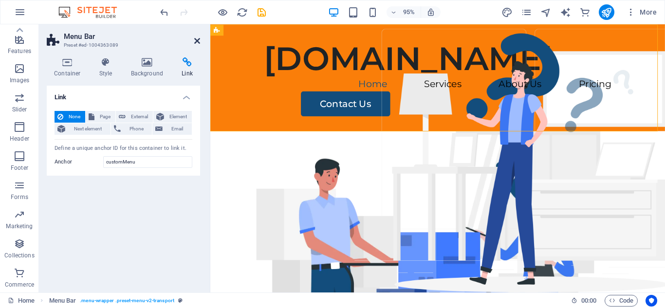
click at [196, 44] on icon at bounding box center [197, 41] width 6 height 8
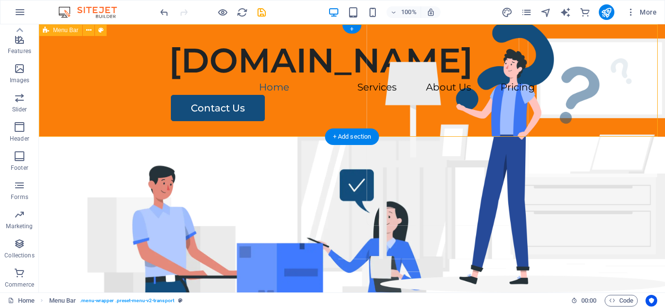
click at [406, 115] on div "printerwarrior.co.za Menu Home Services About Us Pricing Contact Us" at bounding box center [352, 80] width 626 height 112
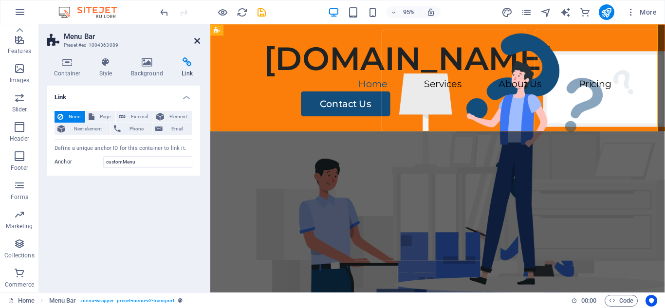
click at [194, 39] on icon at bounding box center [197, 41] width 6 height 8
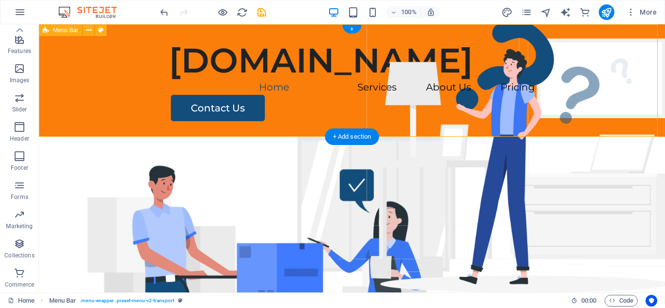
click at [439, 104] on div "printerwarrior.co.za Menu Home Services About Us Pricing Contact Us" at bounding box center [352, 80] width 626 height 112
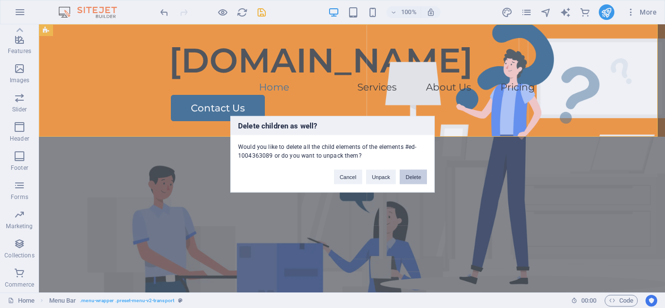
click at [405, 175] on button "Delete" at bounding box center [413, 176] width 27 height 15
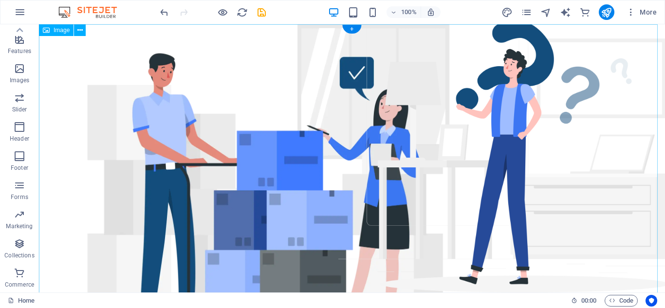
click at [358, 143] on figure at bounding box center [352, 187] width 626 height 326
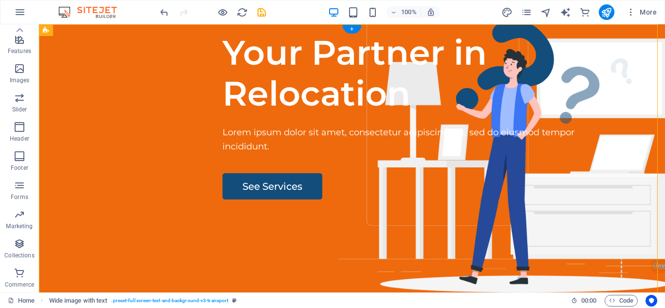
drag, startPoint x: 634, startPoint y: 76, endPoint x: 622, endPoint y: 55, distance: 24.0
click at [574, 100] on div "Your Partner in Relocation Lorem ipsum dolor sit amet, consectetur adipiscing e…" at bounding box center [352, 210] width 626 height 373
drag, startPoint x: 622, startPoint y: 52, endPoint x: 580, endPoint y: 112, distance: 73.1
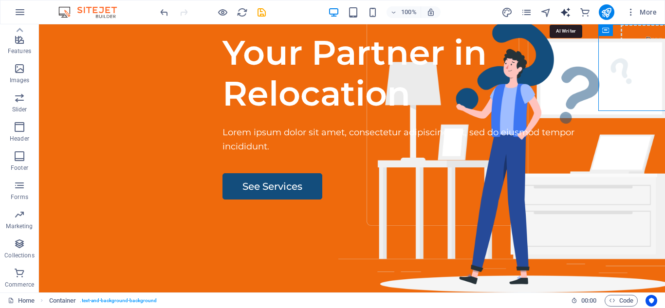
click at [566, 11] on icon "text_generator" at bounding box center [565, 12] width 11 height 11
select select "English"
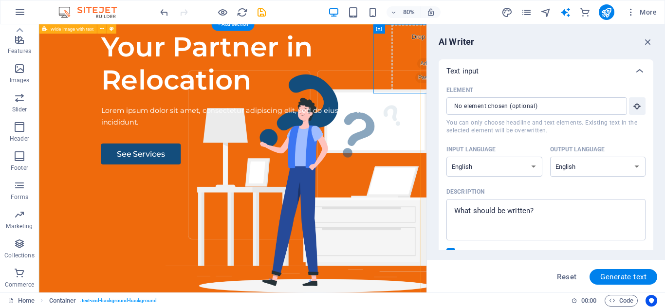
click at [458, 158] on div "Your Partner in Relocation Lorem ipsum dolor sit amet, consectetur adipiscing e…" at bounding box center [281, 210] width 484 height 373
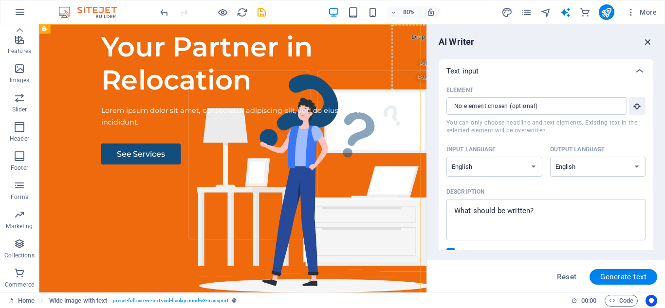
click at [646, 43] on icon "button" at bounding box center [648, 42] width 11 height 11
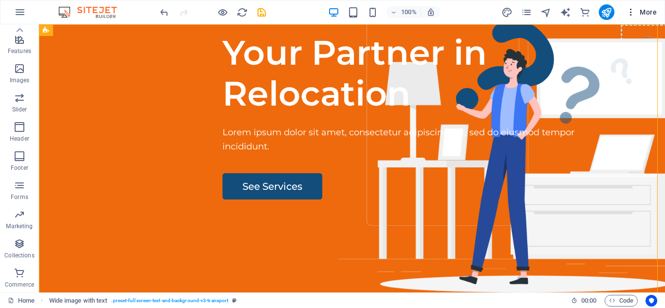
click at [650, 17] on button "More" at bounding box center [641, 12] width 38 height 16
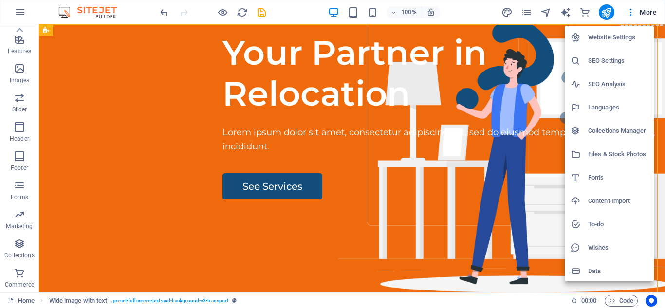
click at [557, 113] on div at bounding box center [332, 154] width 665 height 308
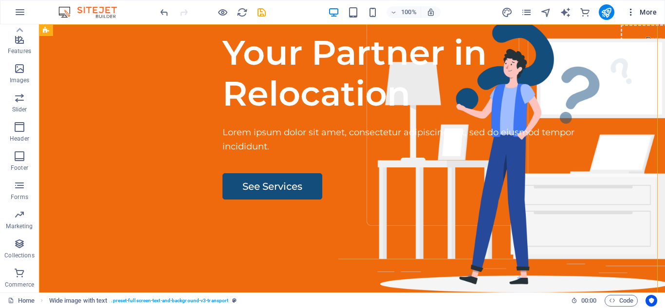
click at [633, 17] on icon "button" at bounding box center [631, 12] width 10 height 10
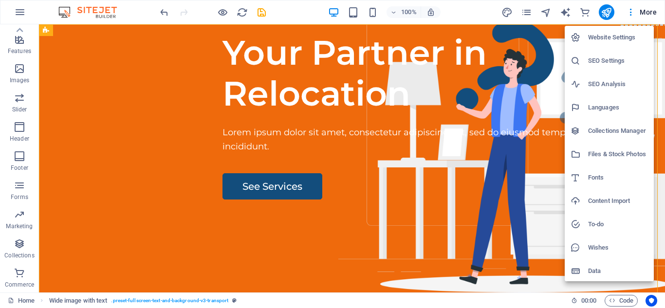
scroll to position [1, 0]
click at [532, 145] on div at bounding box center [332, 154] width 665 height 308
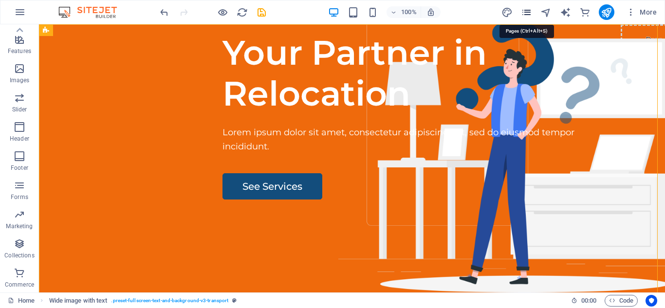
click at [529, 13] on icon "pages" at bounding box center [526, 12] width 11 height 11
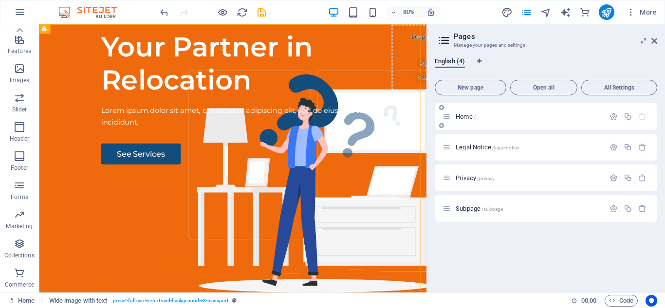
click at [525, 116] on p "Home /" at bounding box center [529, 116] width 146 height 6
click at [462, 114] on span "Home /" at bounding box center [466, 116] width 20 height 7
click at [655, 41] on icon at bounding box center [654, 41] width 6 height 8
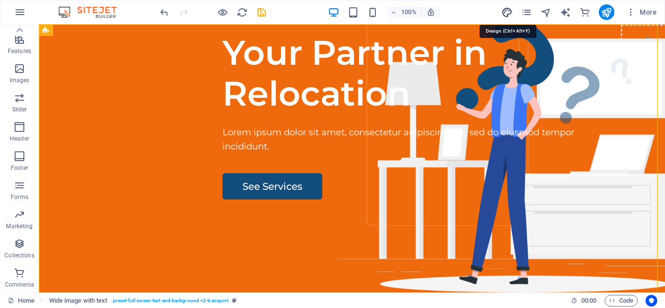
click at [509, 9] on icon "design" at bounding box center [506, 12] width 11 height 11
select select "rem"
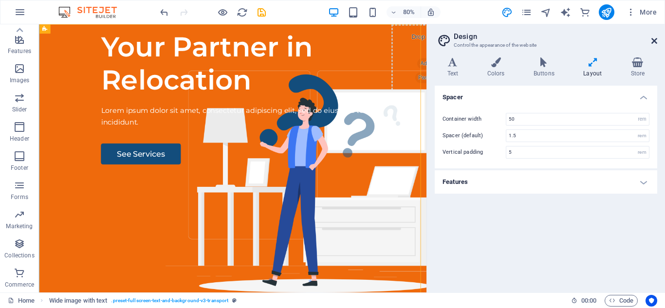
click at [655, 41] on icon at bounding box center [654, 41] width 6 height 8
